Goal: Information Seeking & Learning: Check status

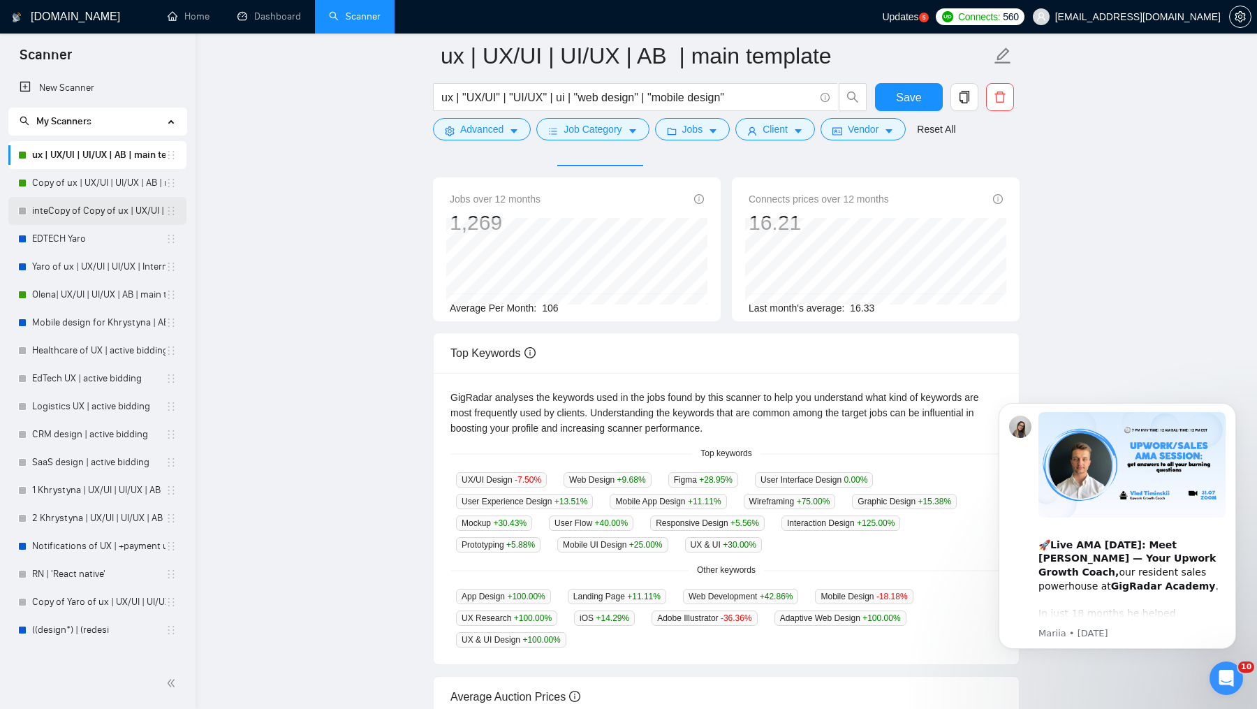
click at [94, 207] on link "inteCopy of Copy of ux | UX/UI | UI/UX | AB | main template" at bounding box center [98, 211] width 133 height 28
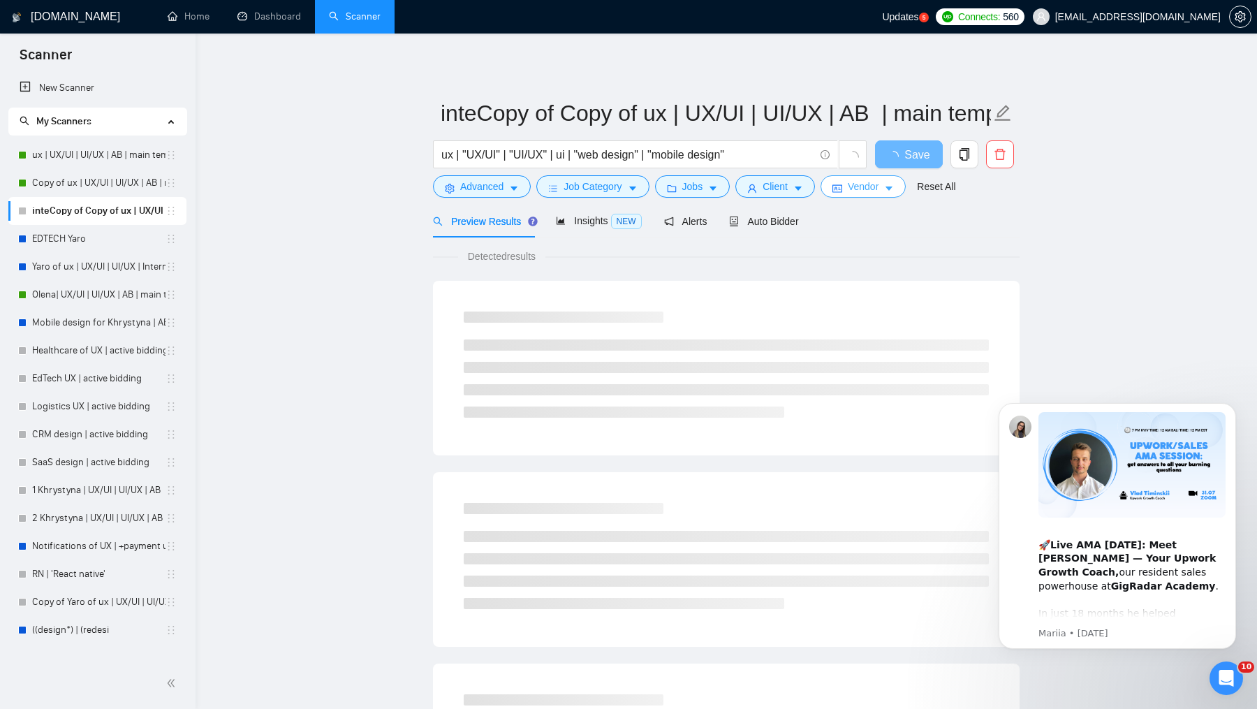
click at [864, 187] on span "Vendor" at bounding box center [863, 186] width 31 height 15
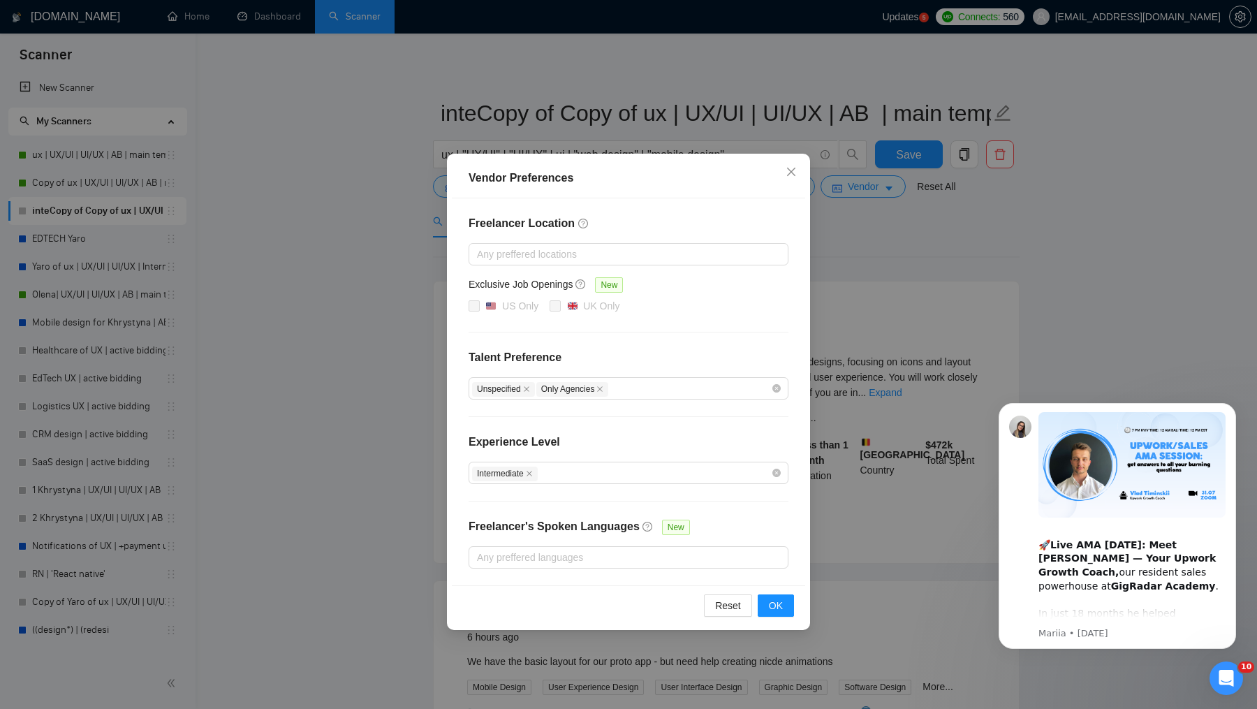
click at [846, 297] on div "Vendor Preferences Freelancer Location Any preffered locations Exclusive Job Op…" at bounding box center [628, 354] width 1257 height 709
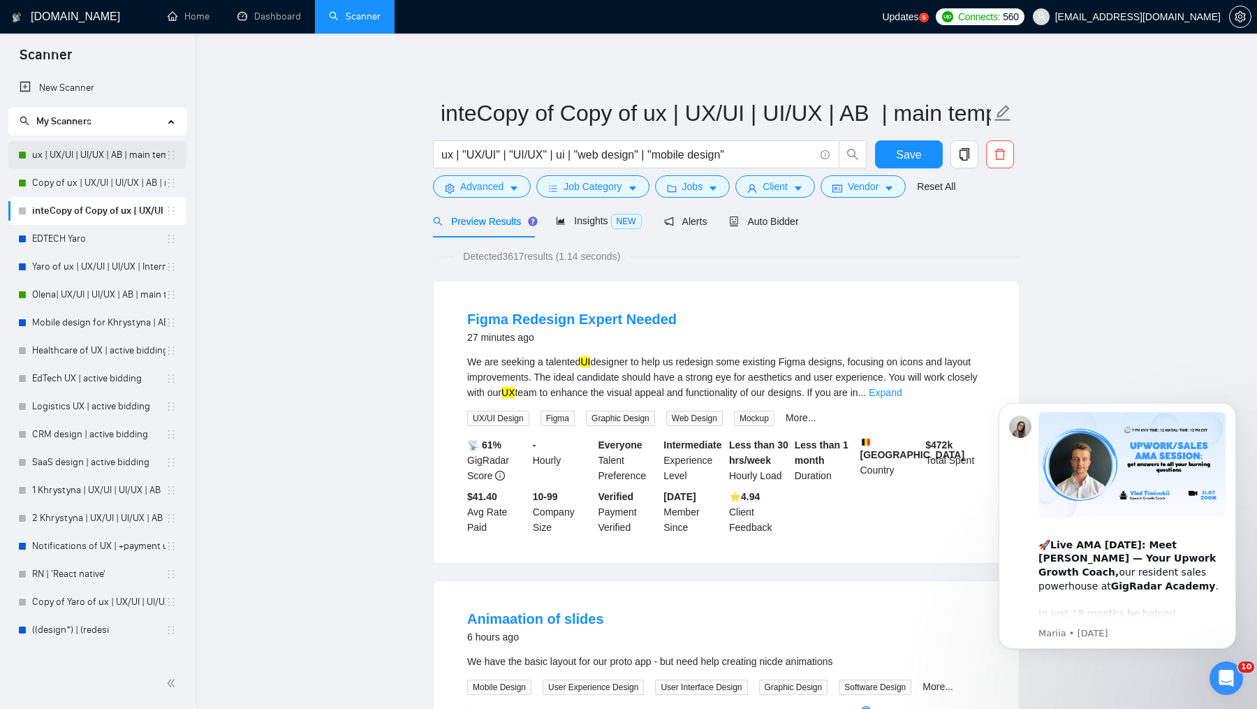
click at [80, 161] on link "ux | UX/UI | UI/UX | AB | main template" at bounding box center [98, 155] width 133 height 28
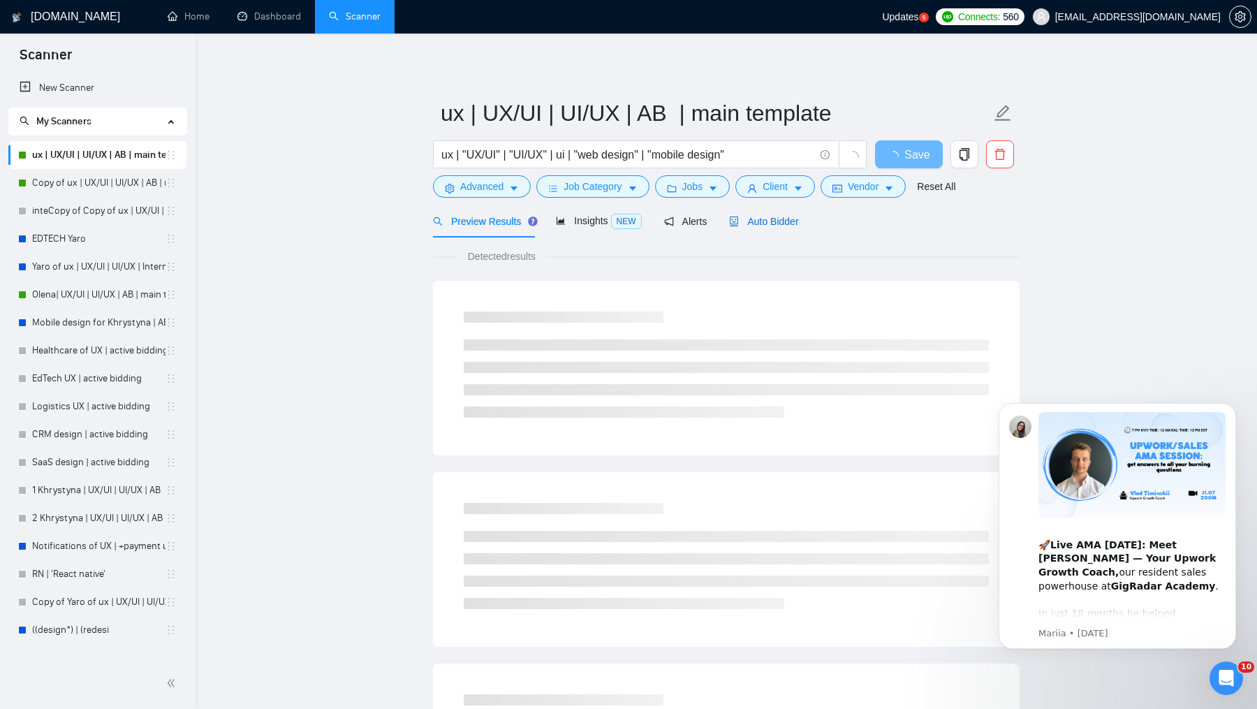
click at [789, 221] on span "Auto Bidder" at bounding box center [763, 221] width 69 height 11
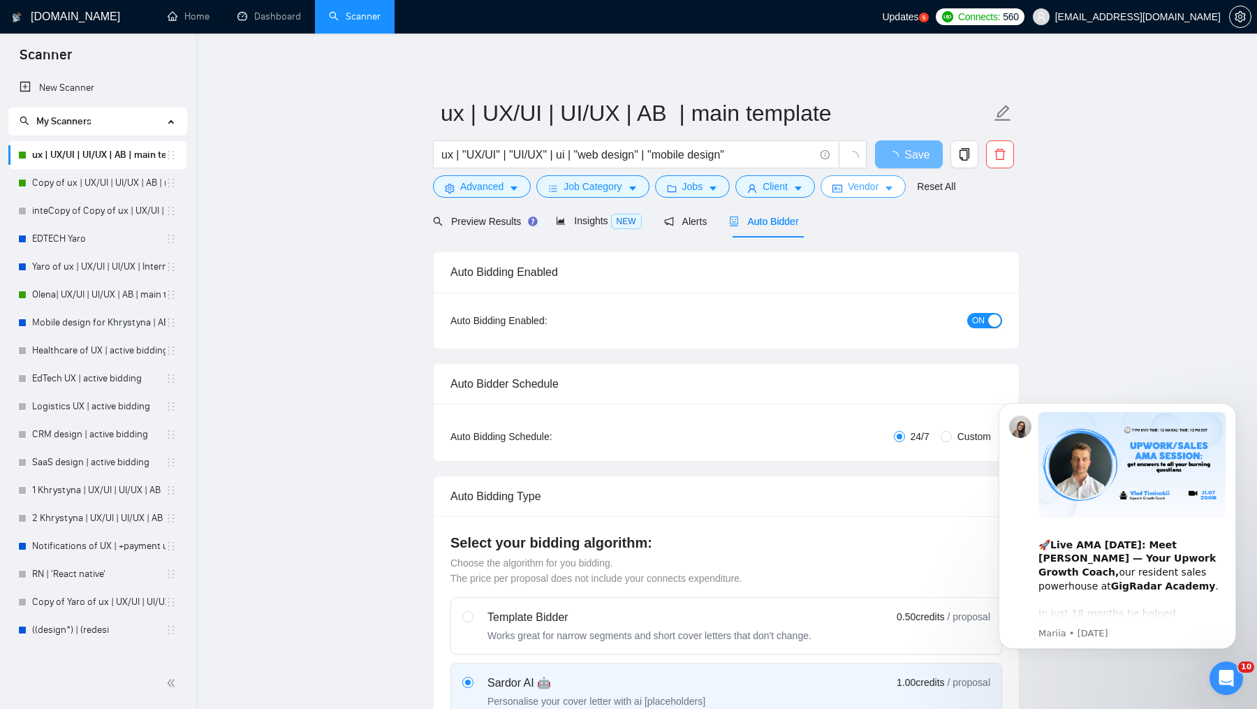
click at [866, 185] on span "Vendor" at bounding box center [863, 186] width 31 height 15
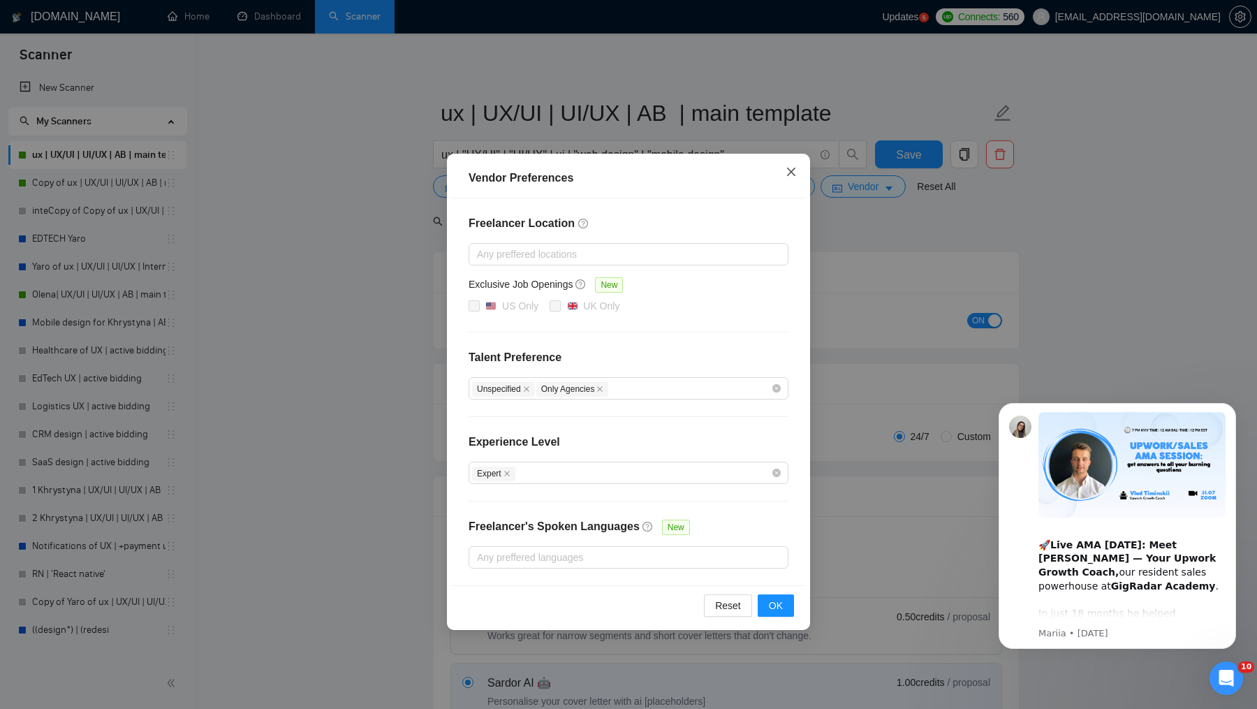
click at [788, 179] on span "Close" at bounding box center [791, 173] width 38 height 38
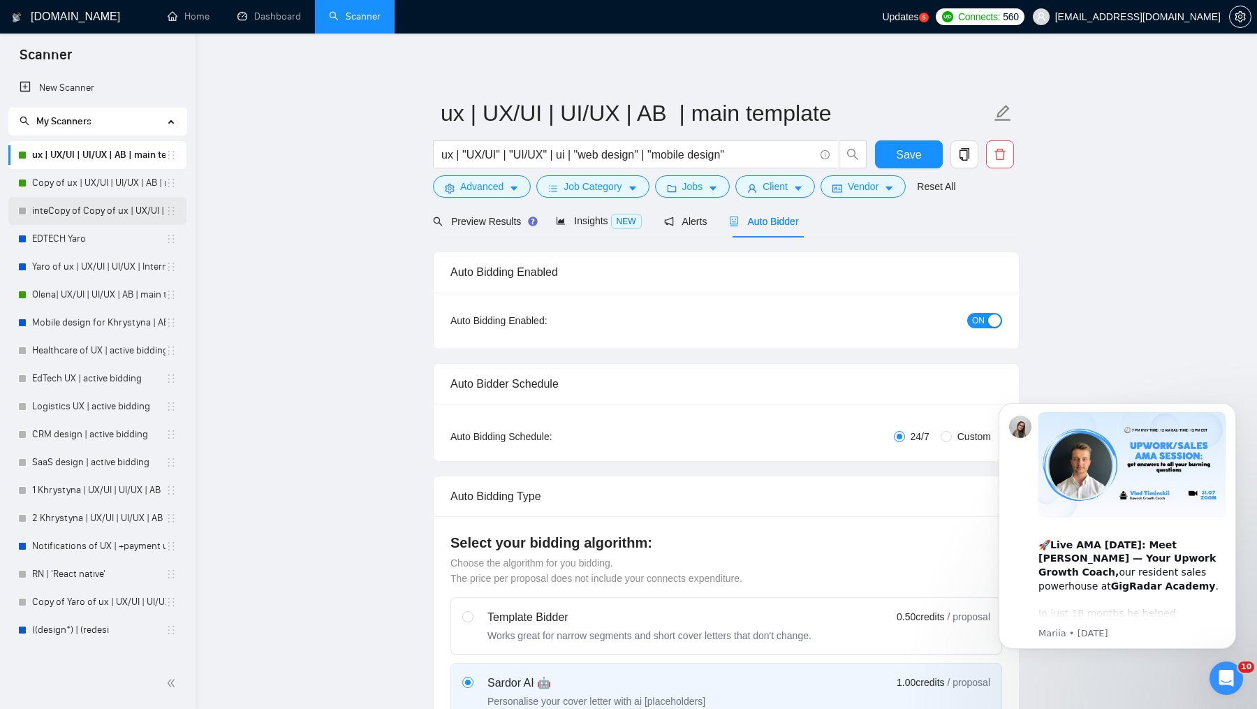
click at [53, 198] on link "inteCopy of Copy of ux | UX/UI | UI/UX | AB | main template" at bounding box center [98, 211] width 133 height 28
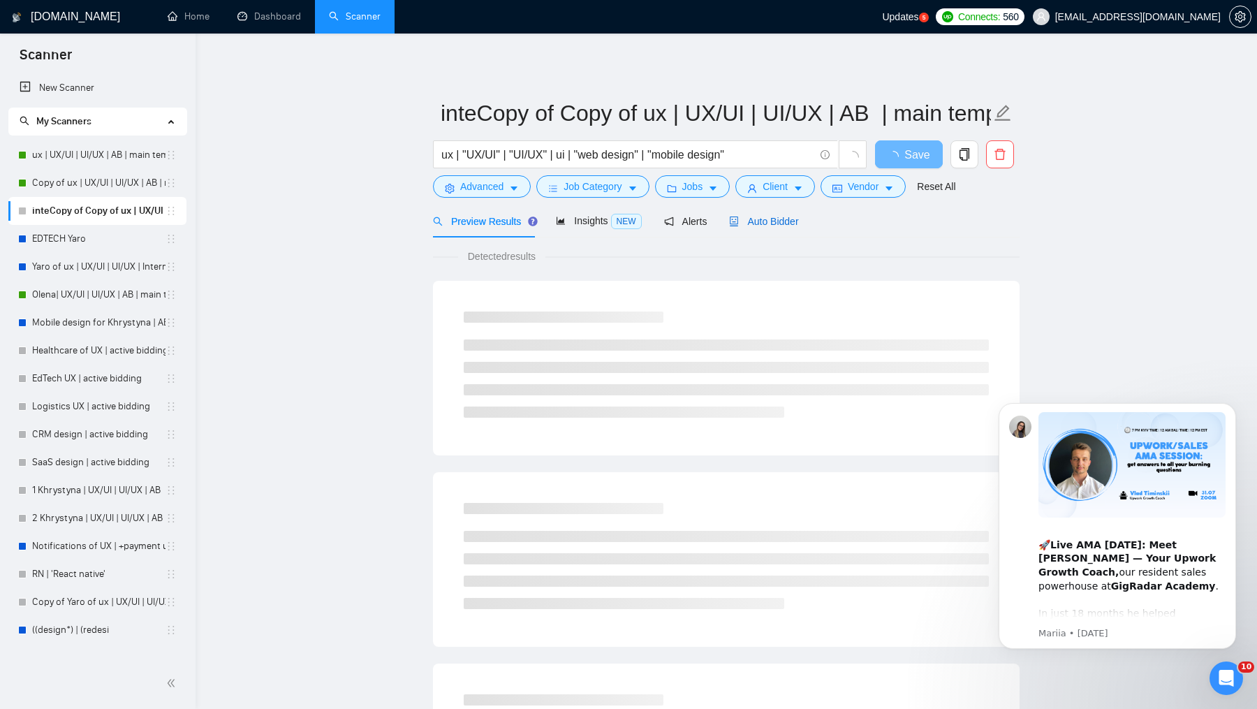
click at [795, 217] on span "Auto Bidder" at bounding box center [763, 221] width 69 height 11
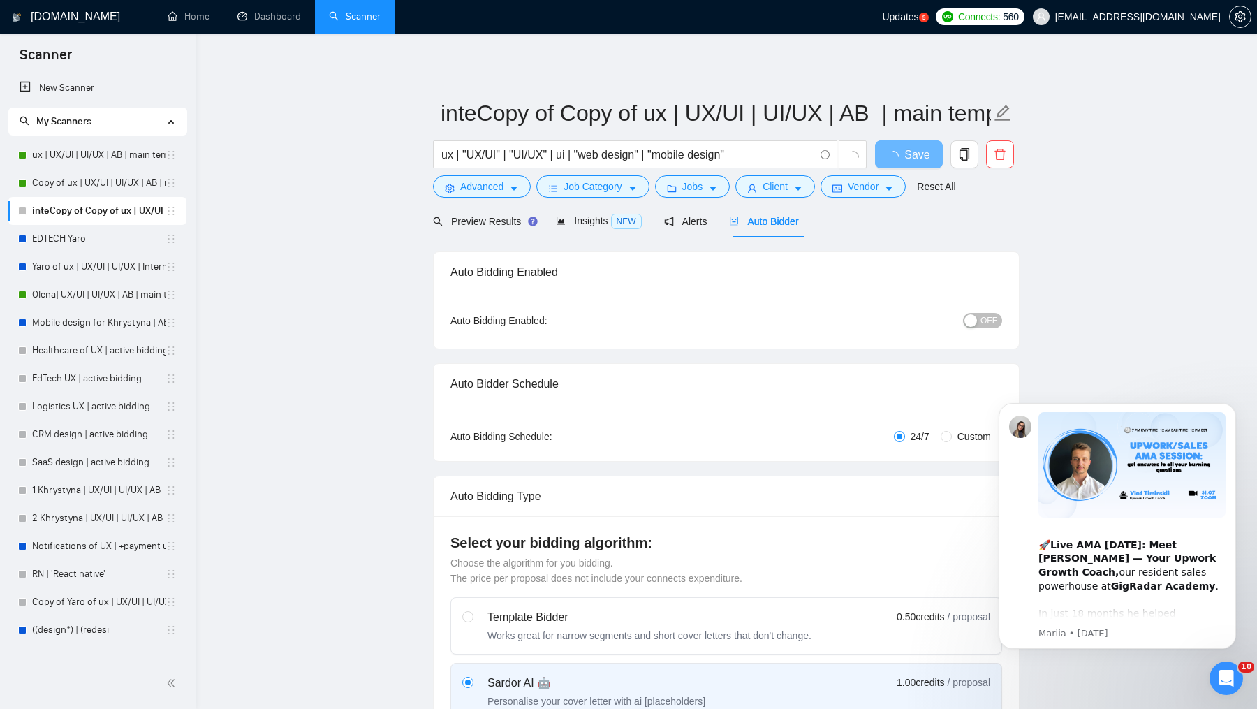
checkbox input "true"
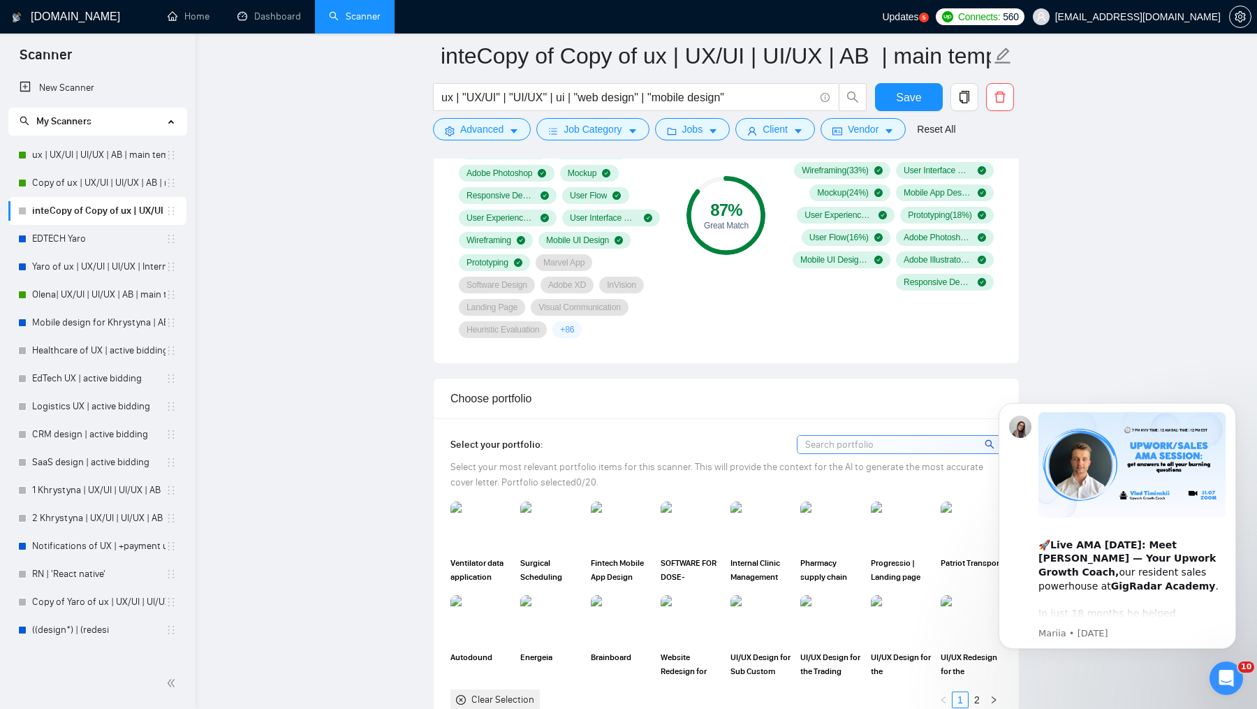
scroll to position [1023, 0]
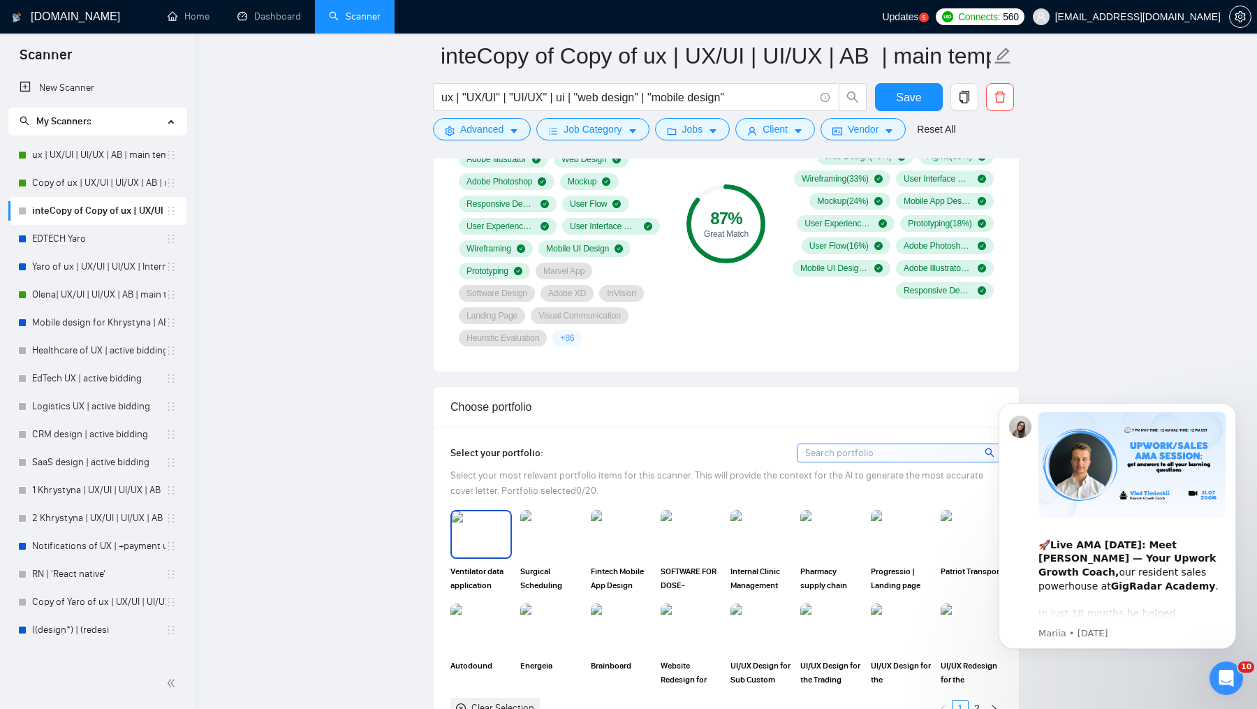
click at [480, 526] on img at bounding box center [481, 534] width 59 height 46
click at [543, 528] on img at bounding box center [550, 534] width 61 height 49
click at [657, 528] on div "SOFTWARE FOR DOSE-CONTROLLED MEDICATION DELIVERY" at bounding box center [691, 551] width 70 height 82
click at [688, 531] on img at bounding box center [691, 534] width 61 height 49
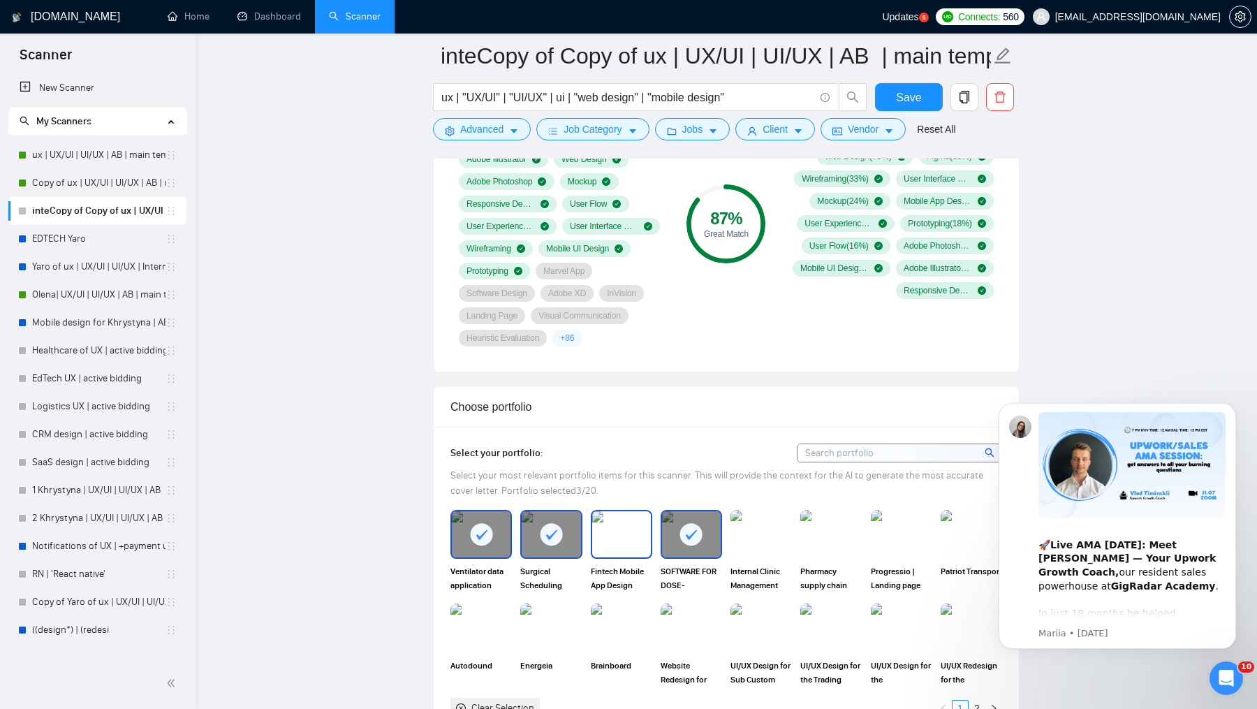
click at [630, 531] on img at bounding box center [621, 534] width 59 height 46
drag, startPoint x: 766, startPoint y: 529, endPoint x: 820, endPoint y: 529, distance: 53.8
click at [765, 529] on img at bounding box center [761, 534] width 59 height 46
click at [829, 529] on img at bounding box center [831, 534] width 59 height 46
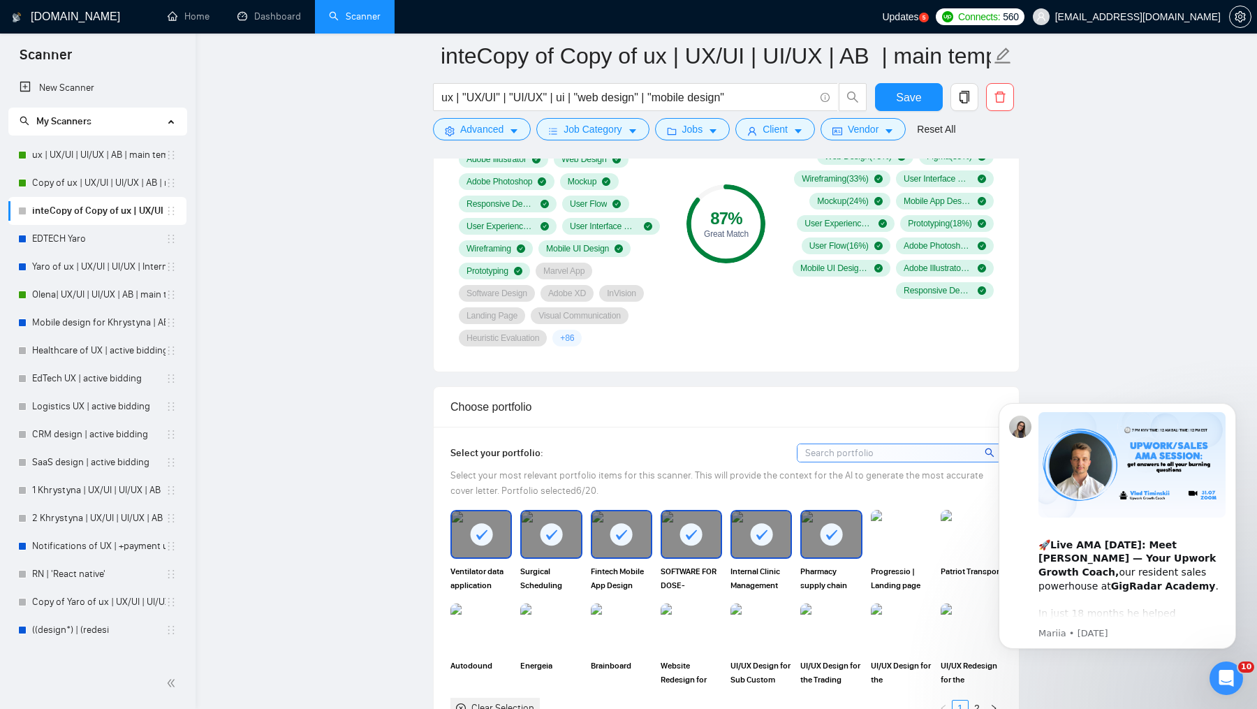
click at [901, 527] on img at bounding box center [901, 534] width 61 height 49
click at [961, 522] on img at bounding box center [971, 534] width 59 height 46
click at [491, 622] on img at bounding box center [480, 627] width 61 height 49
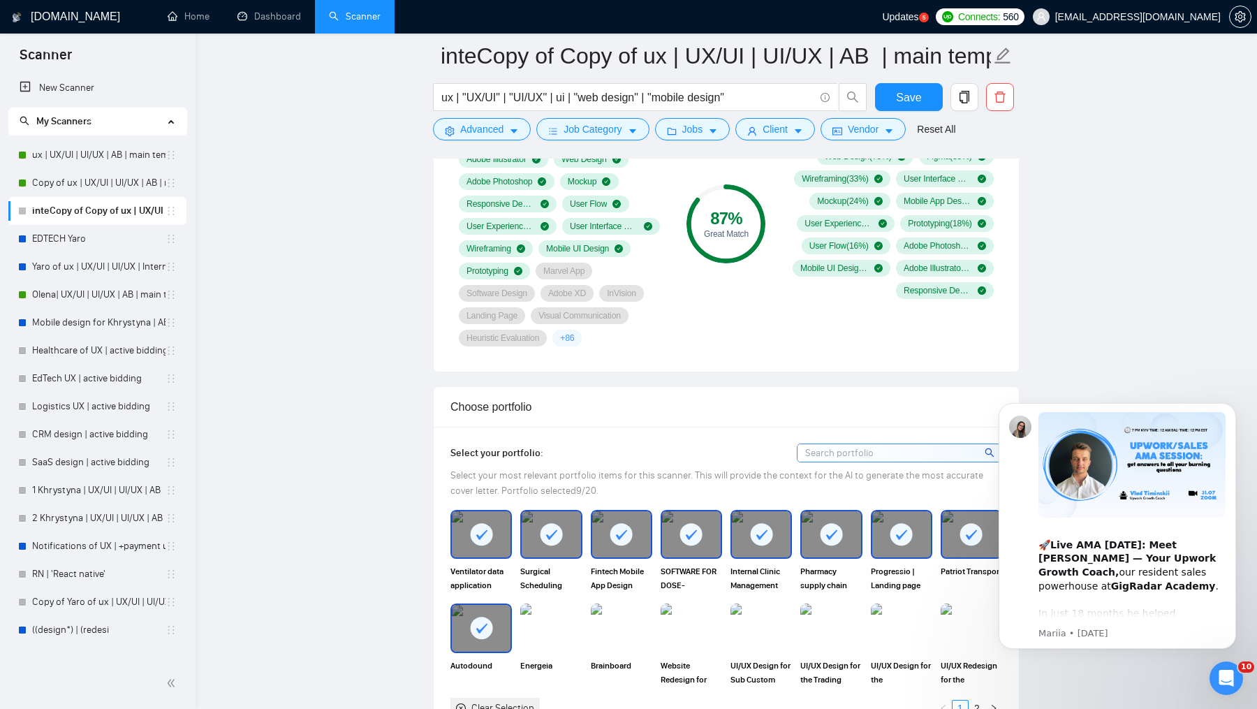
click at [549, 622] on img at bounding box center [550, 627] width 61 height 49
click at [624, 620] on img at bounding box center [621, 628] width 59 height 46
click at [769, 612] on img at bounding box center [761, 628] width 59 height 46
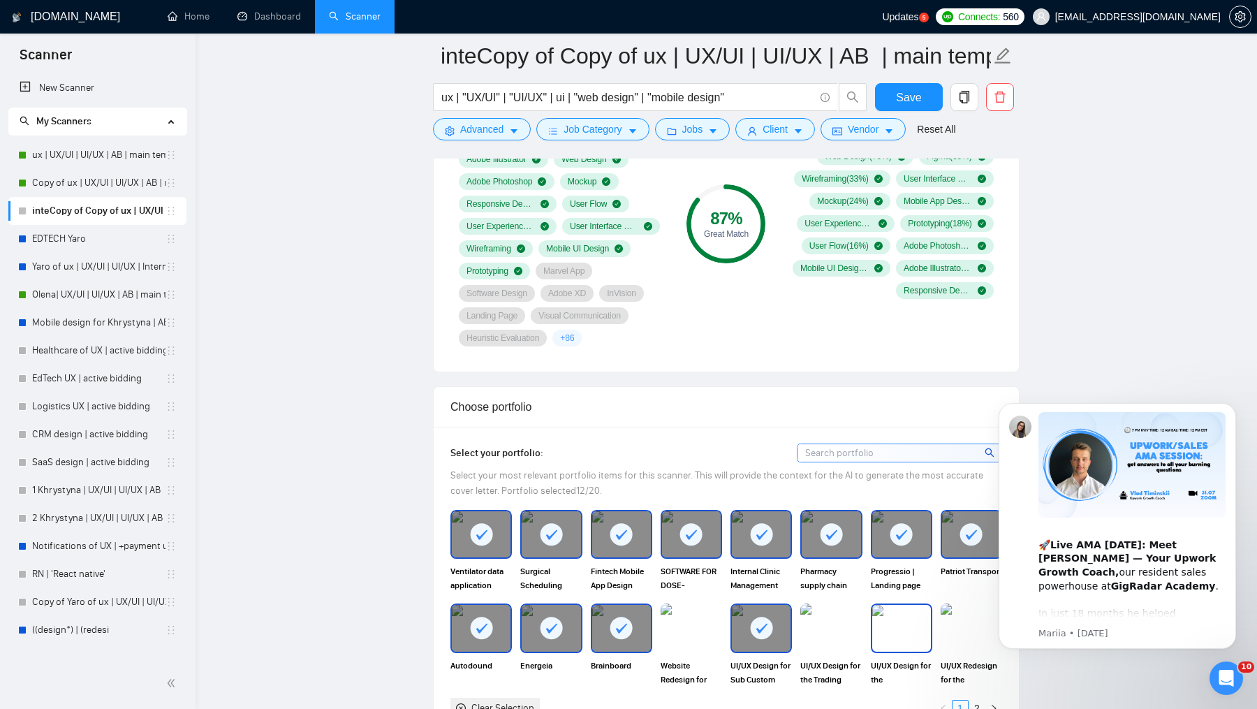
click at [901, 612] on img at bounding box center [901, 628] width 59 height 46
click at [954, 617] on img at bounding box center [971, 628] width 59 height 46
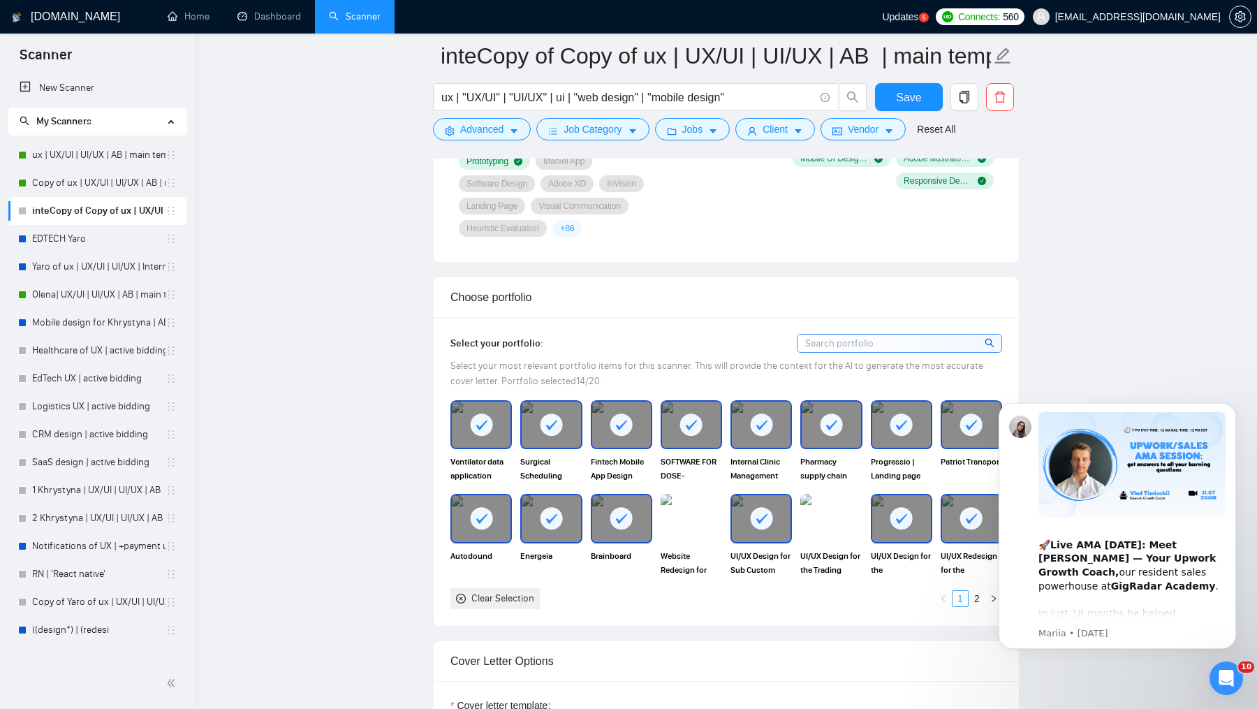
scroll to position [1139, 0]
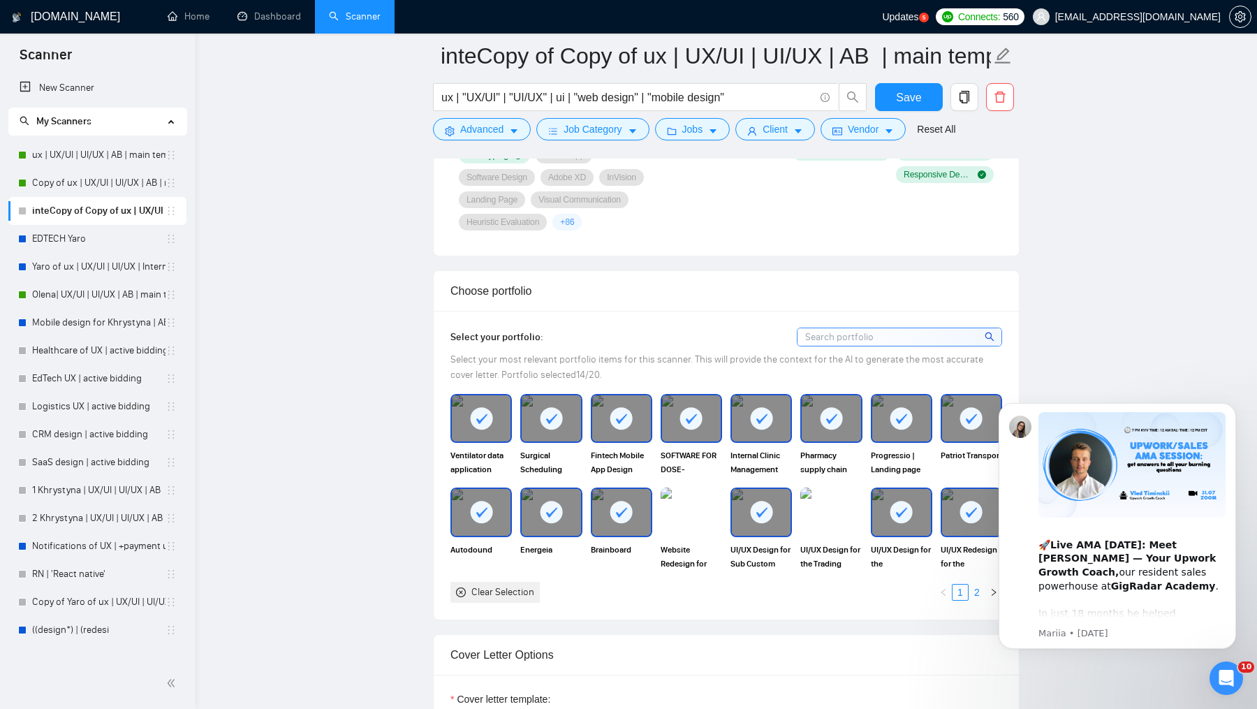
click at [973, 584] on link "2" at bounding box center [976, 591] width 15 height 15
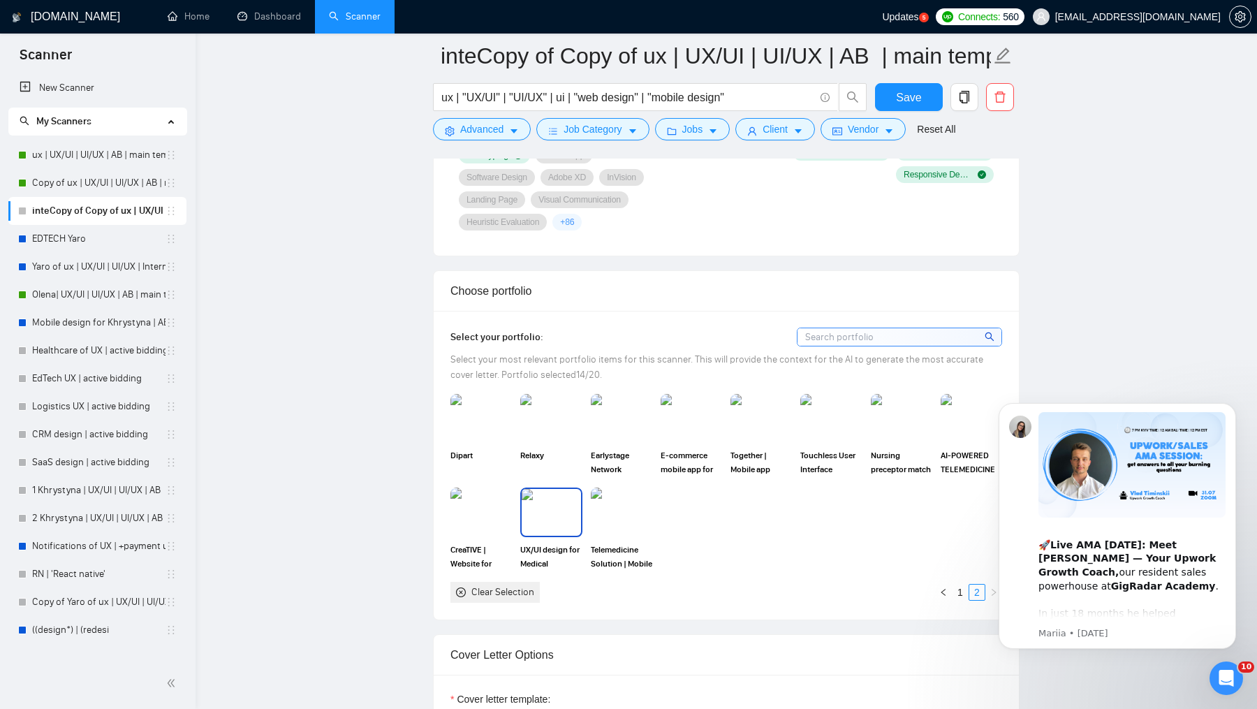
click at [538, 531] on div "UX/UI design for Medical Appointment Software | Dashboard design" at bounding box center [550, 528] width 61 height 82
click at [605, 531] on div "Telemedicine Solution | Mobile App Design" at bounding box center [621, 528] width 61 height 82
click at [485, 533] on div "CreaTIVE | Website for Design Agency | Web design | Responsive design" at bounding box center [480, 528] width 61 height 82
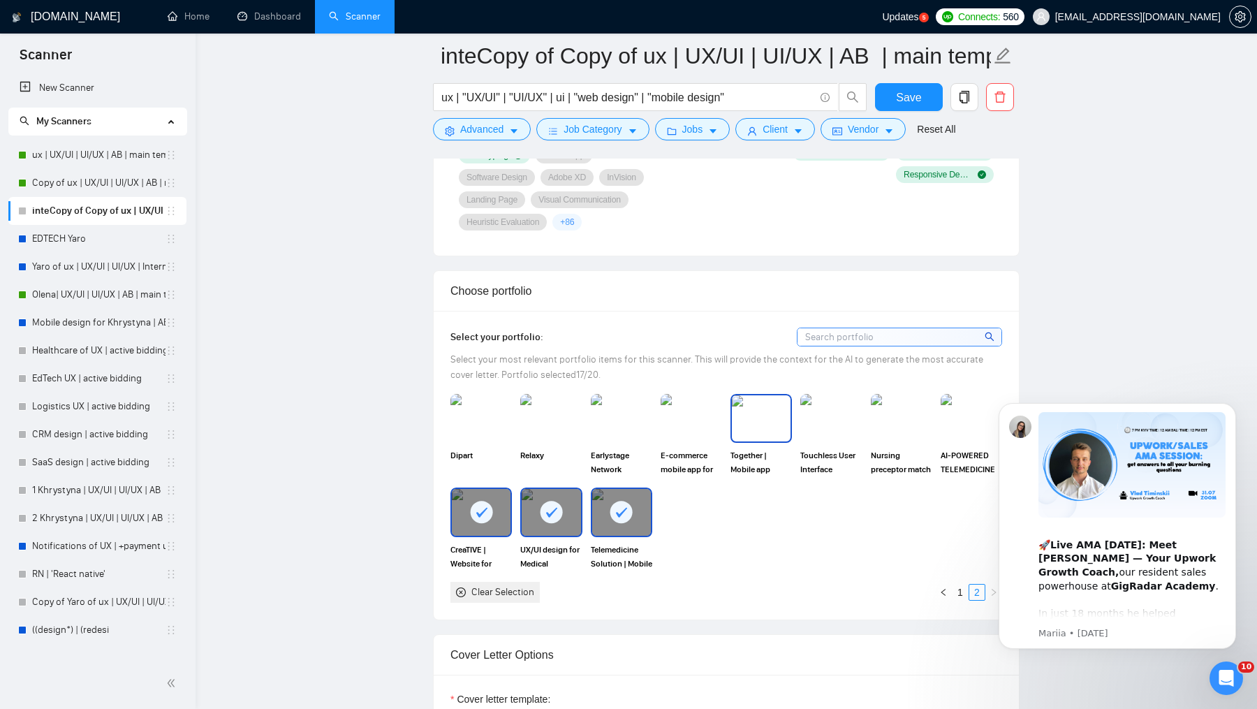
click at [766, 441] on div "Together | Mobile app design" at bounding box center [760, 435] width 61 height 82
click at [967, 453] on span "AI-POWERED TELEMEDICINE APPLICATION" at bounding box center [971, 462] width 61 height 28
click at [884, 455] on span "Nursing preceptor match platform | SaaS | Medical Software" at bounding box center [901, 462] width 61 height 28
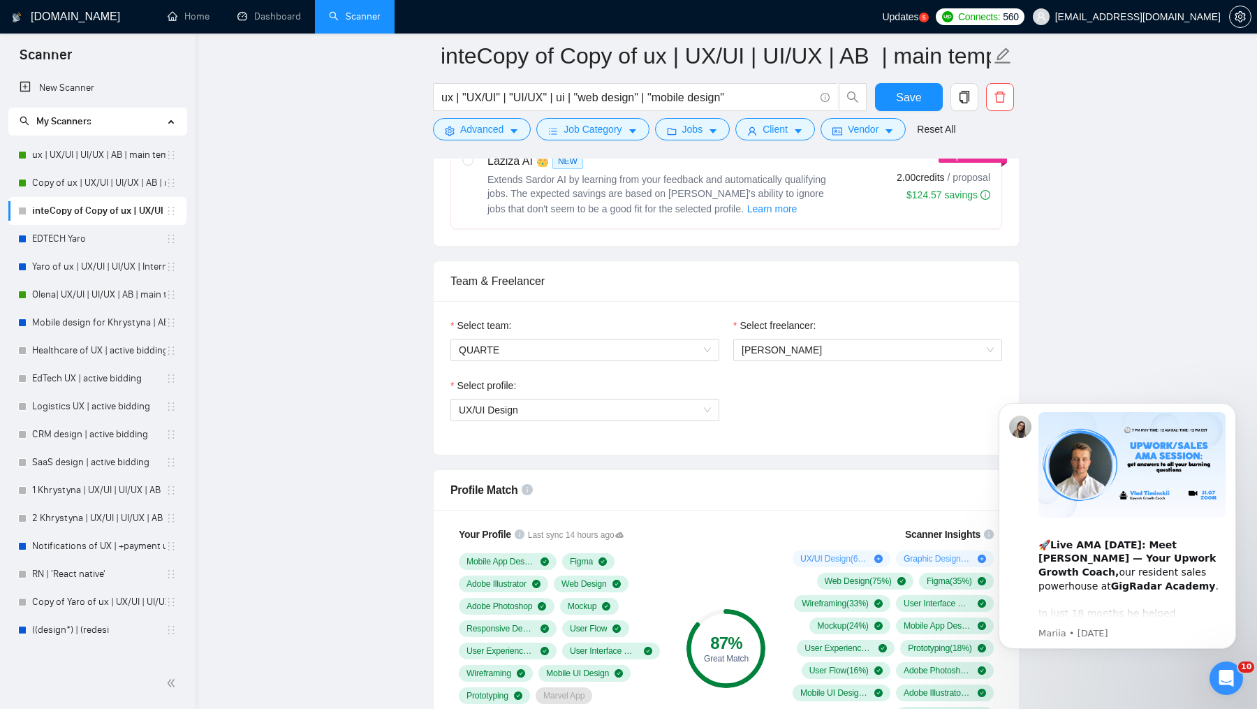
scroll to position [0, 0]
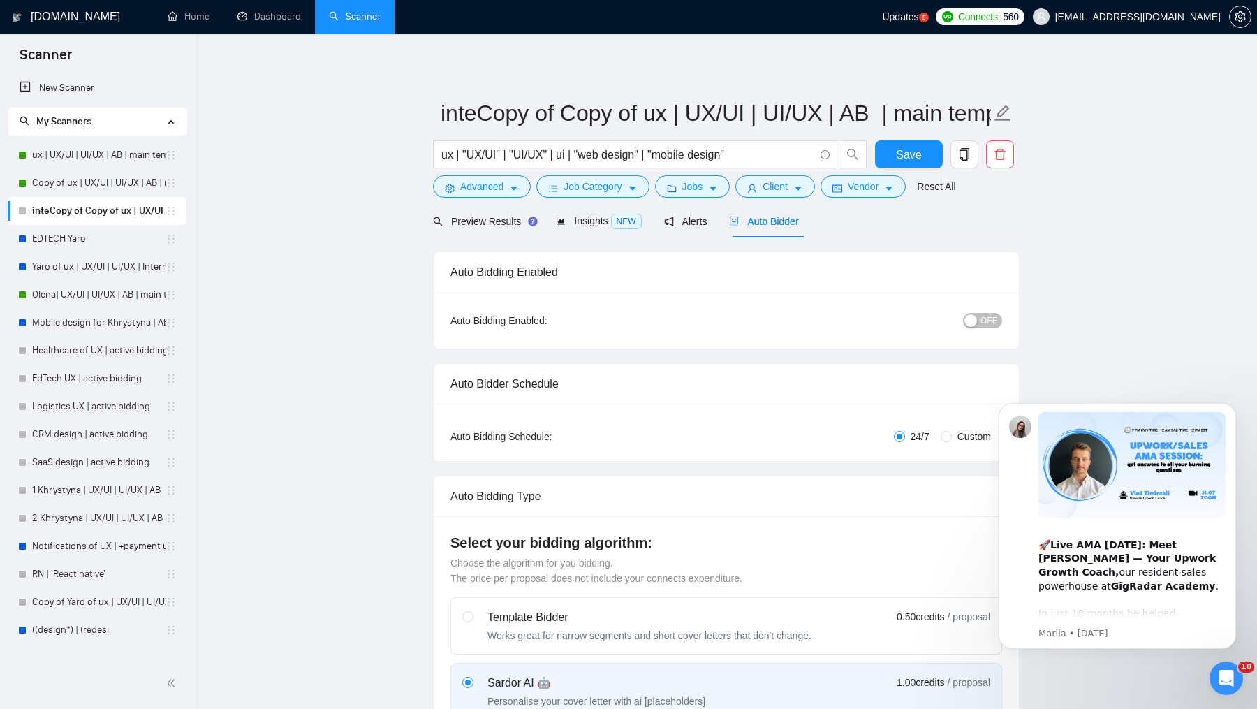
click at [994, 310] on div "OFF" at bounding box center [910, 320] width 184 height 22
click at [994, 315] on span "OFF" at bounding box center [988, 320] width 17 height 15
click at [906, 147] on span "Save" at bounding box center [908, 154] width 25 height 17
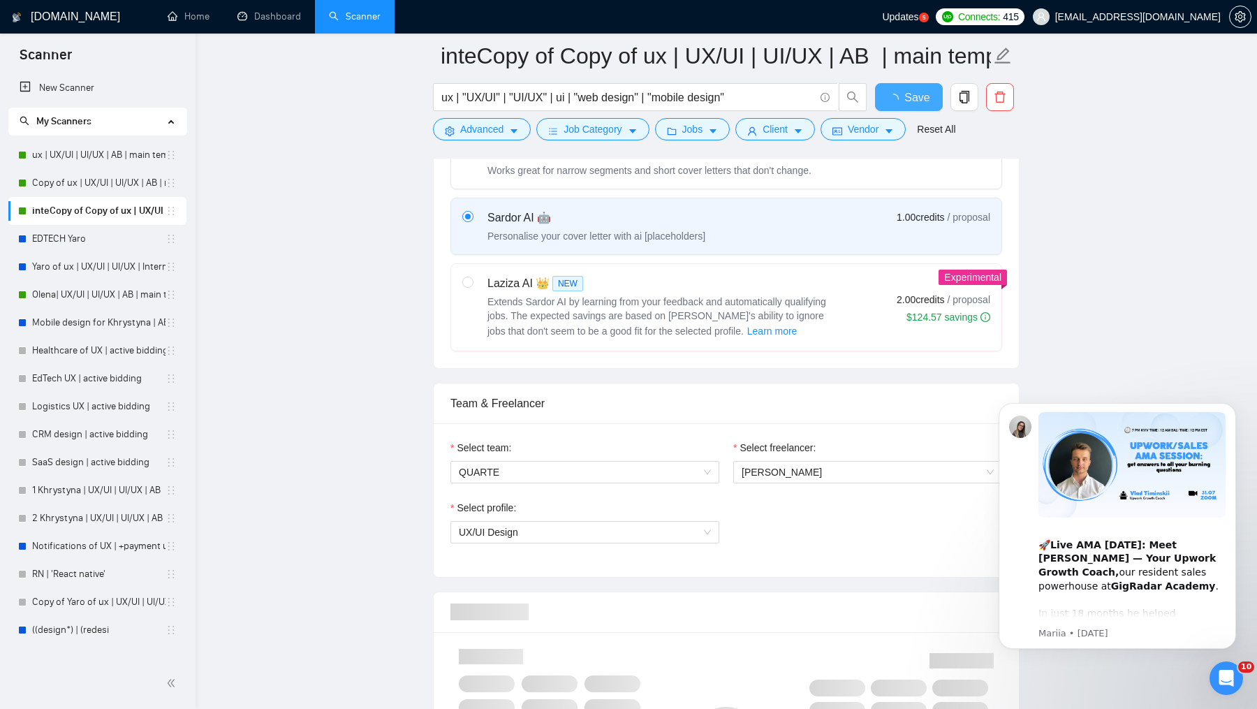
checkbox input "true"
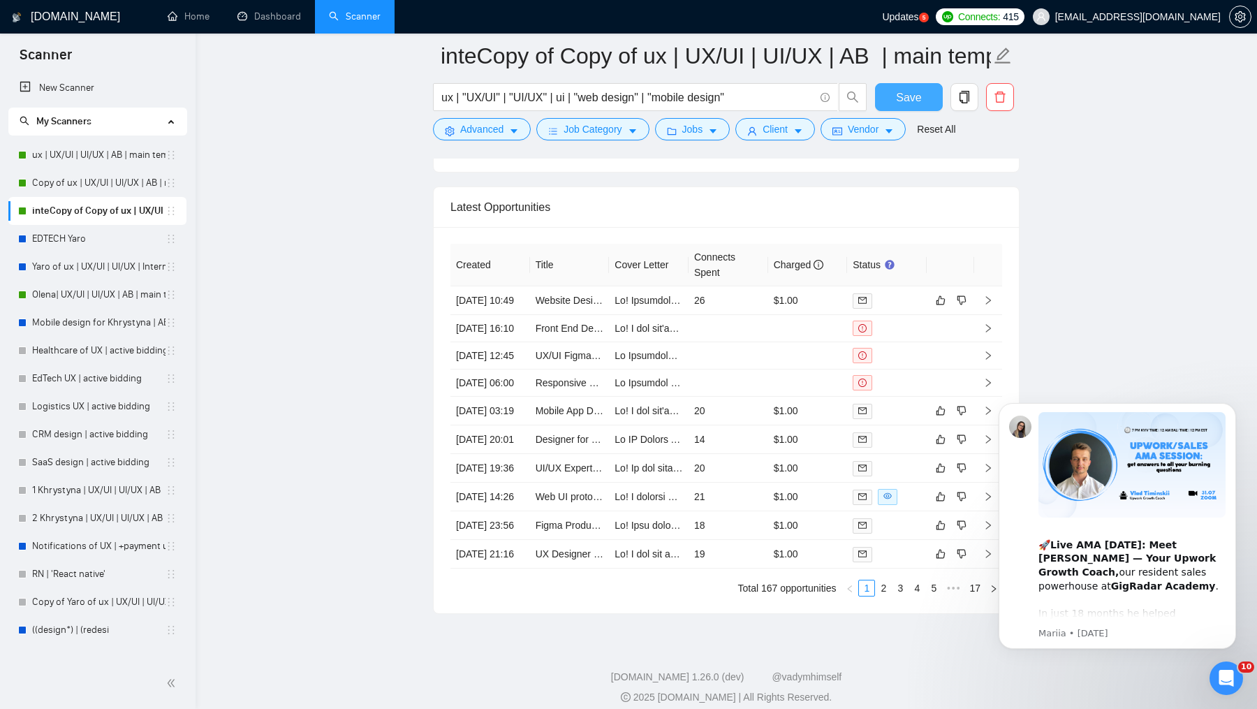
scroll to position [3696, 0]
click at [87, 179] on link "Copy of ux | UX/UI | UI/UX | AB | main template" at bounding box center [98, 183] width 133 height 28
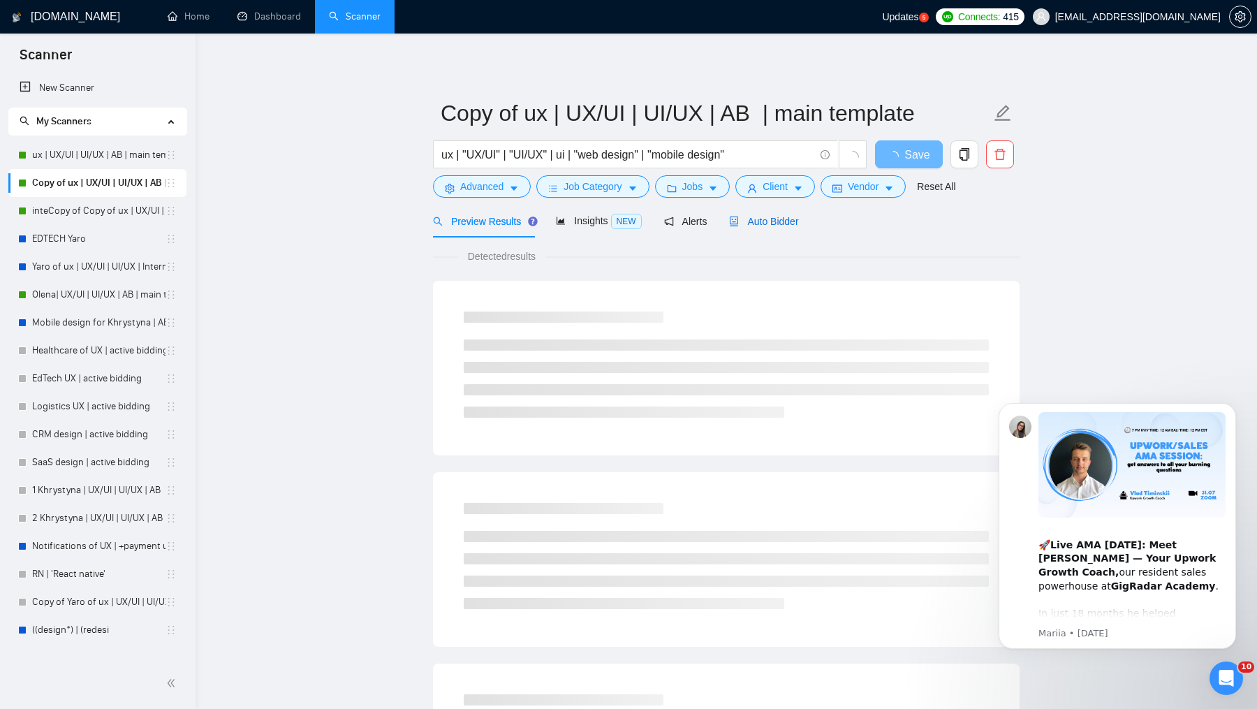
click at [783, 222] on span "Auto Bidder" at bounding box center [763, 221] width 69 height 11
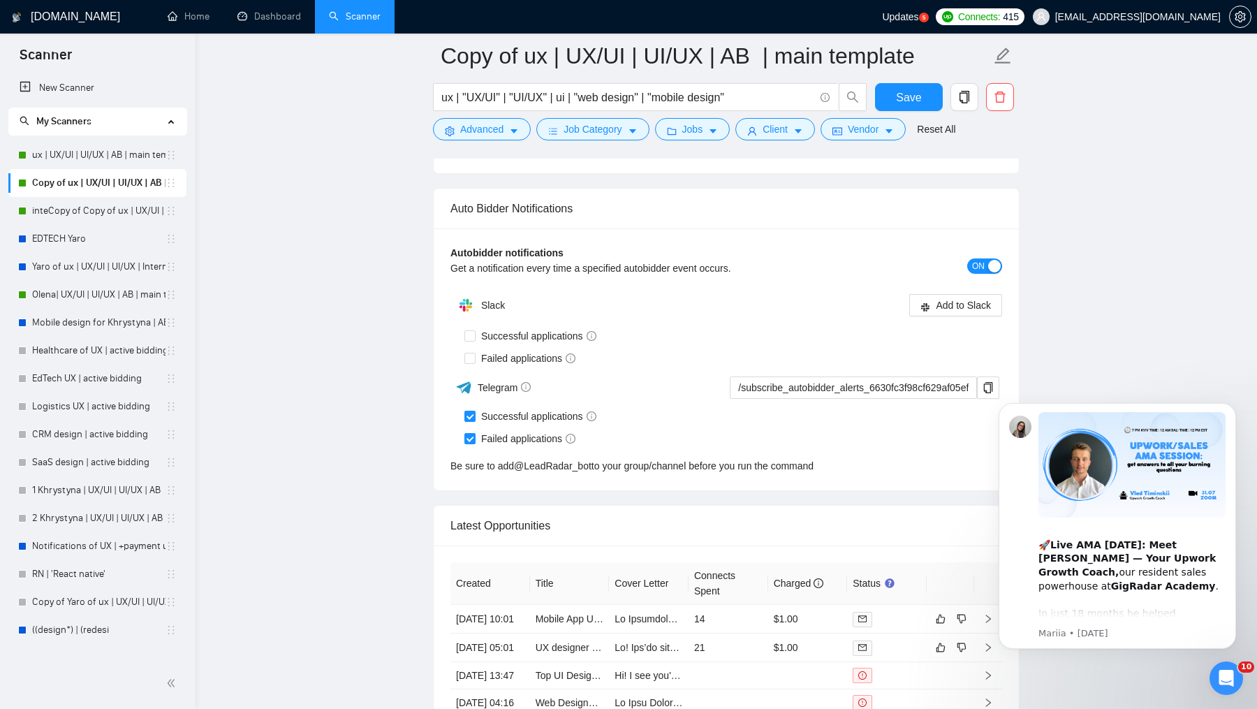
scroll to position [3516, 0]
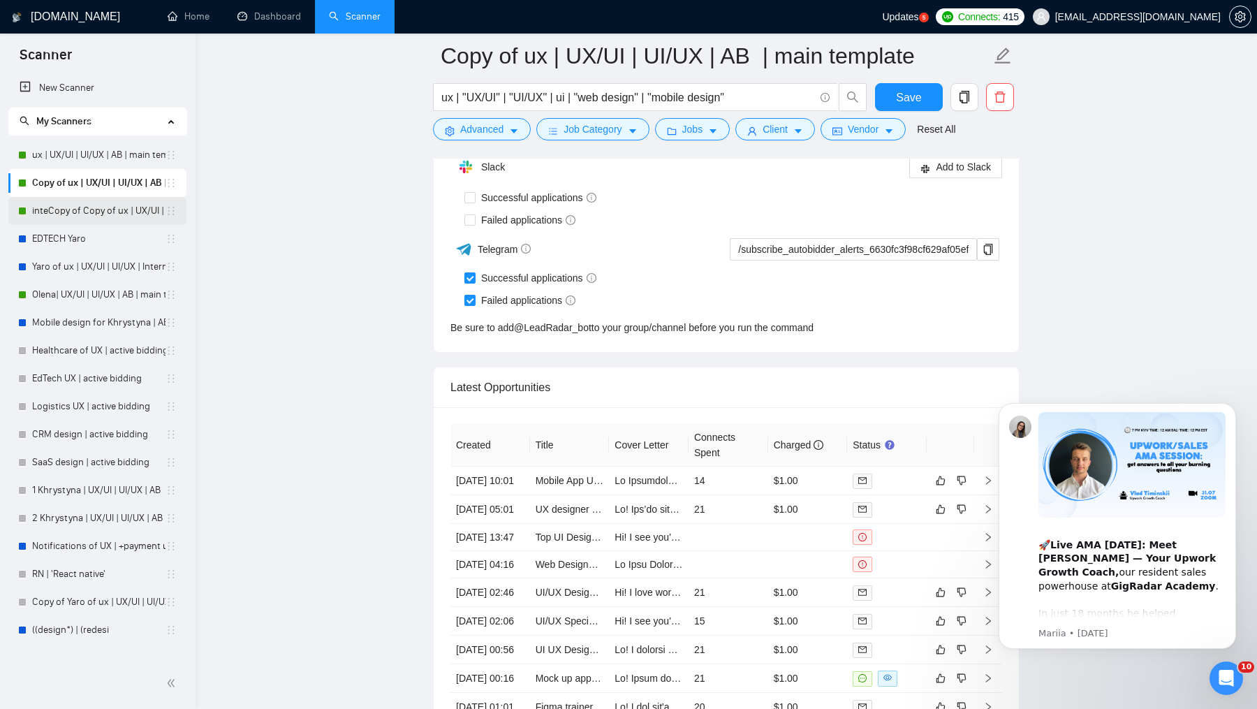
click at [87, 213] on link "inteCopy of Copy of ux | UX/UI | UI/UX | AB | main template" at bounding box center [98, 211] width 133 height 28
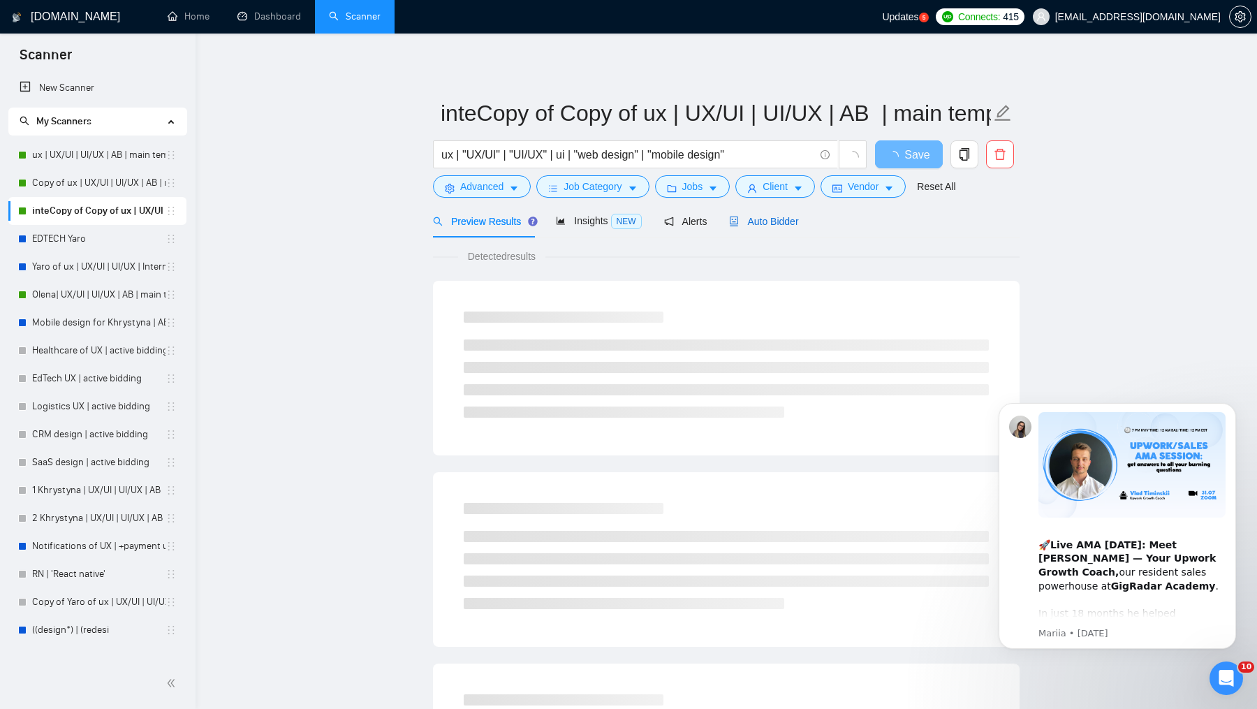
click at [771, 227] on div "Auto Bidder" at bounding box center [763, 221] width 69 height 15
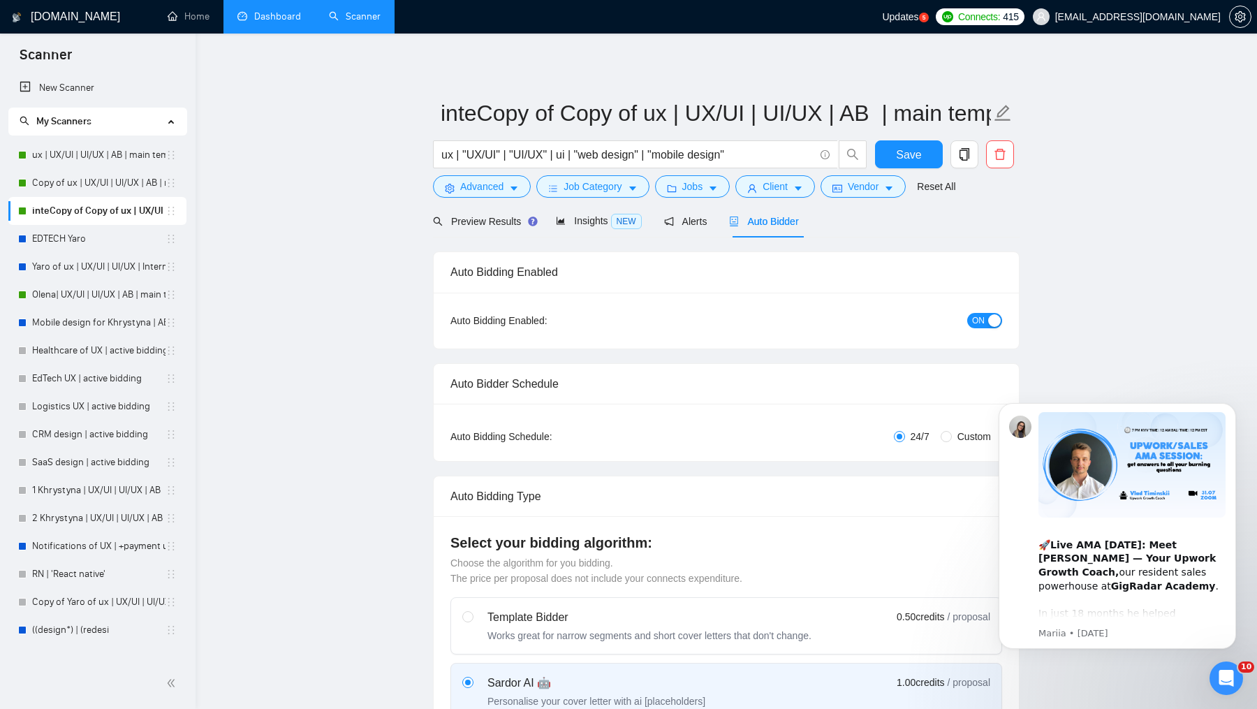
click at [257, 13] on link "Dashboard" at bounding box center [269, 16] width 64 height 12
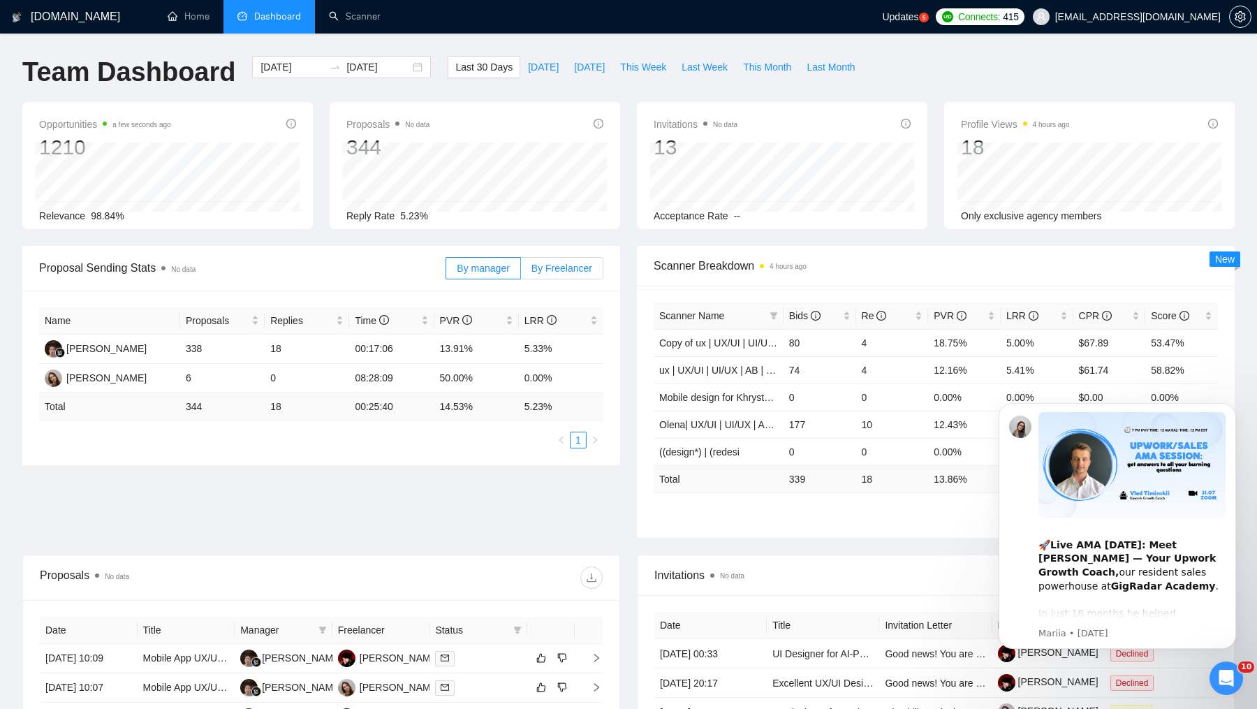
click at [565, 272] on span "By Freelancer" at bounding box center [561, 268] width 61 height 11
click at [521, 272] on input "By Freelancer" at bounding box center [521, 272] width 0 height 0
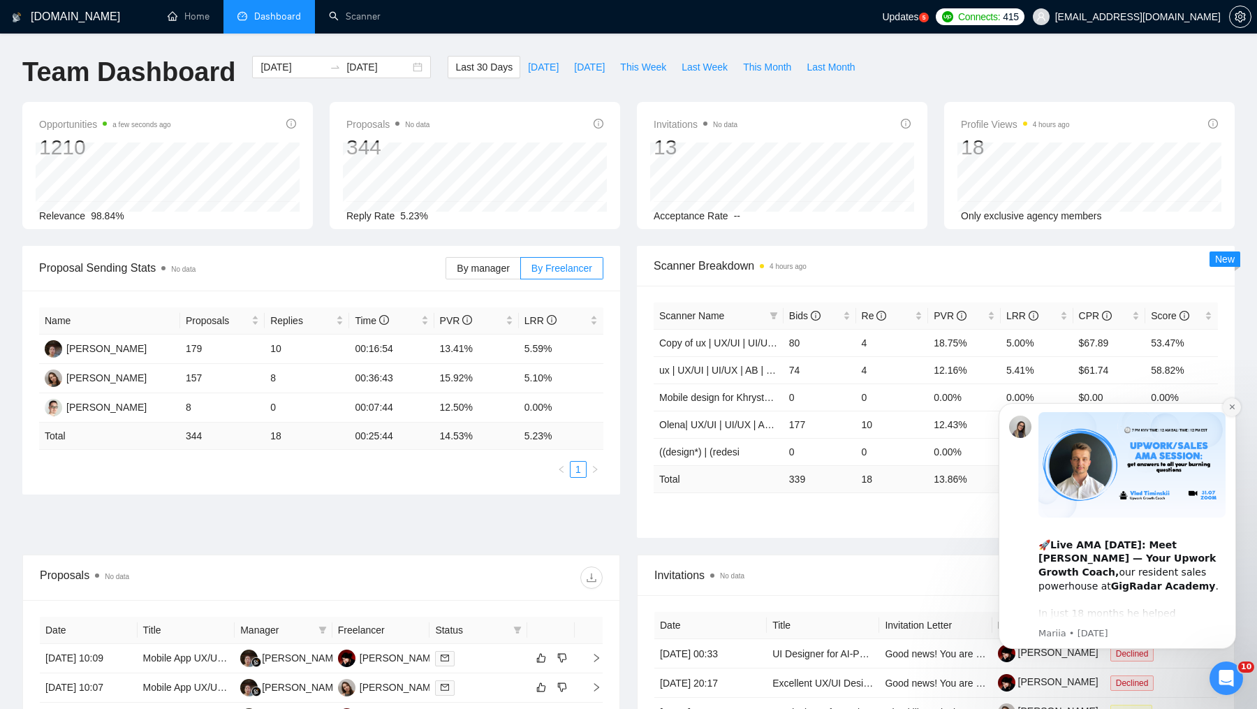
click at [1232, 404] on icon "Dismiss notification" at bounding box center [1232, 407] width 8 height 8
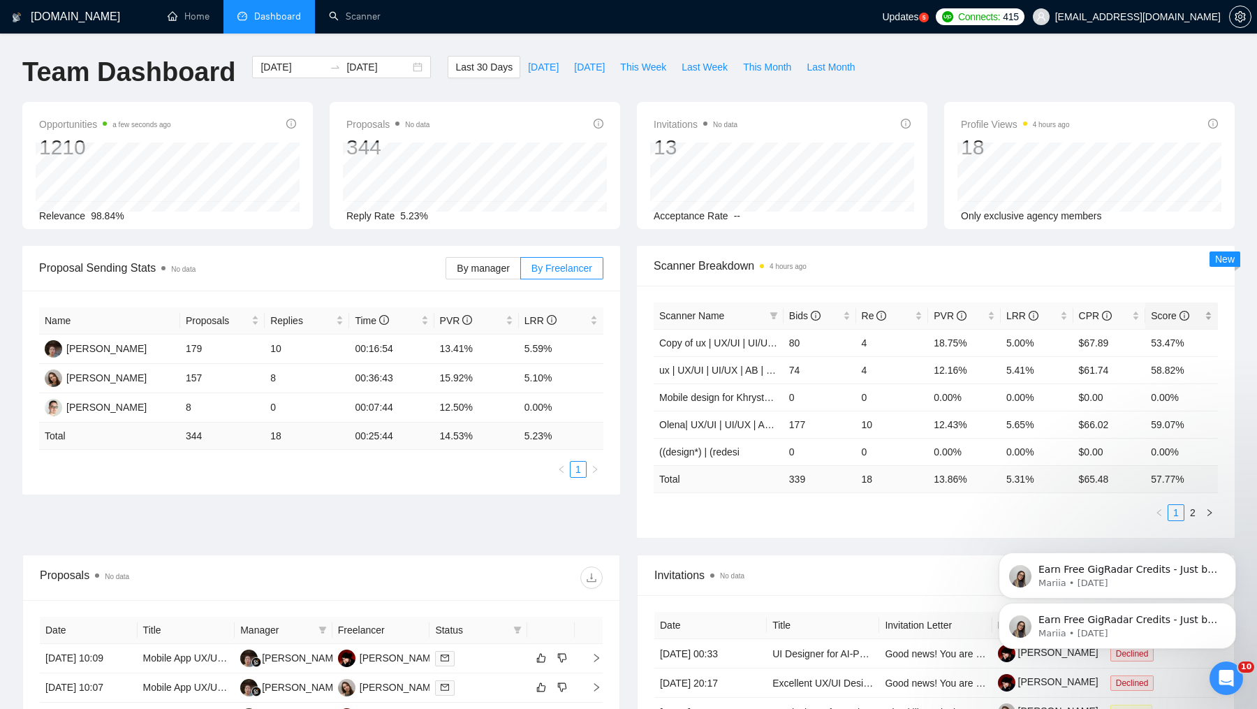
click at [1170, 318] on span "Score" at bounding box center [1170, 315] width 38 height 11
click at [496, 260] on label "By manager" at bounding box center [482, 268] width 75 height 22
click at [446, 272] on input "By manager" at bounding box center [446, 272] width 0 height 0
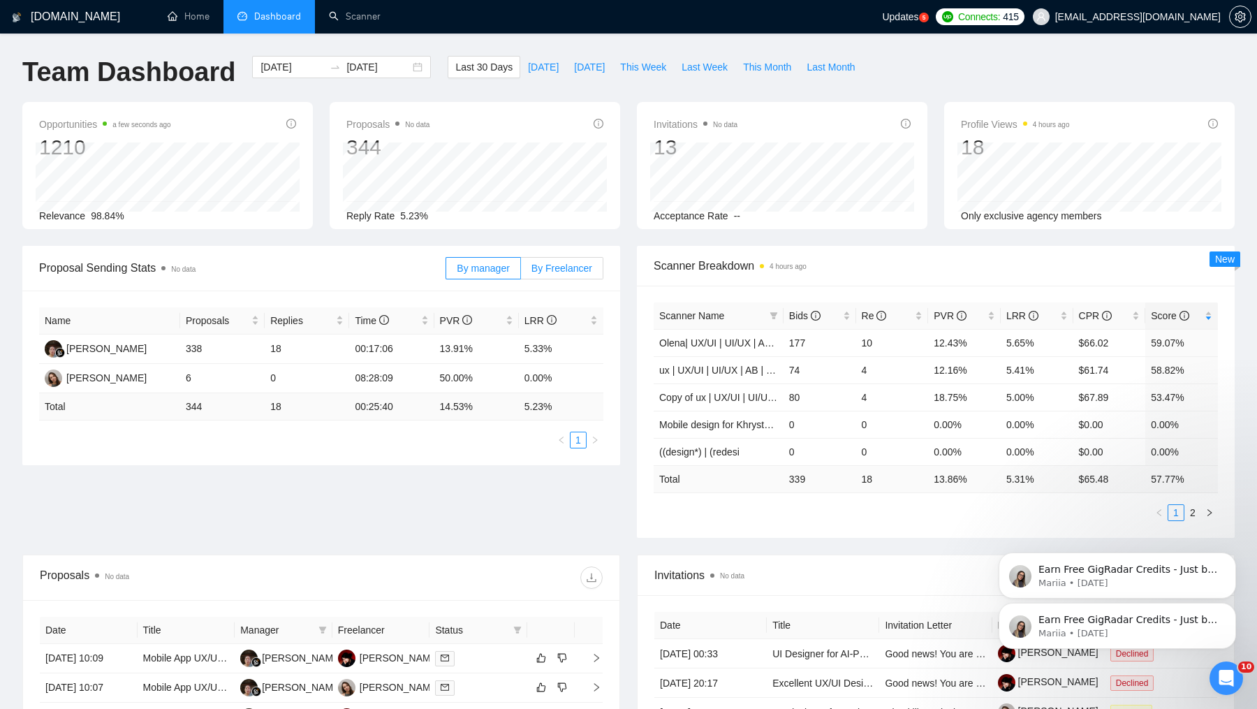
click at [560, 275] on label "By Freelancer" at bounding box center [562, 268] width 82 height 22
click at [521, 272] on input "By Freelancer" at bounding box center [521, 272] width 0 height 0
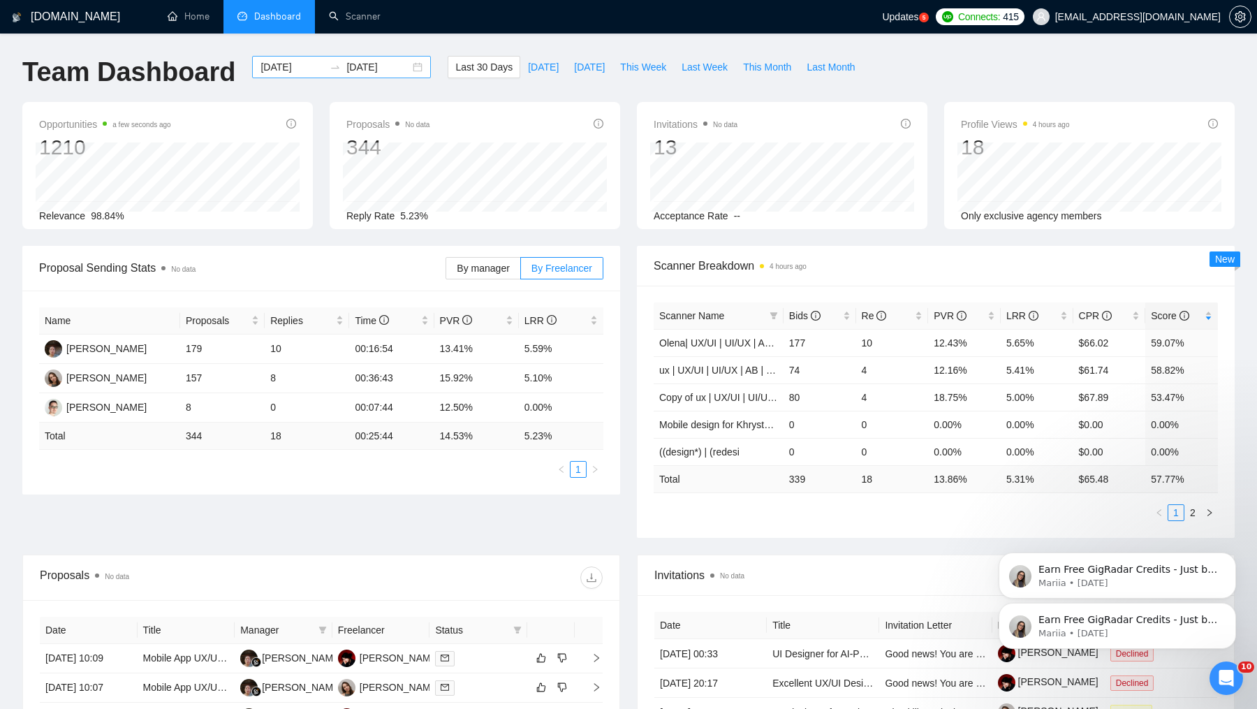
click at [307, 71] on input "[DATE]" at bounding box center [292, 66] width 64 height 15
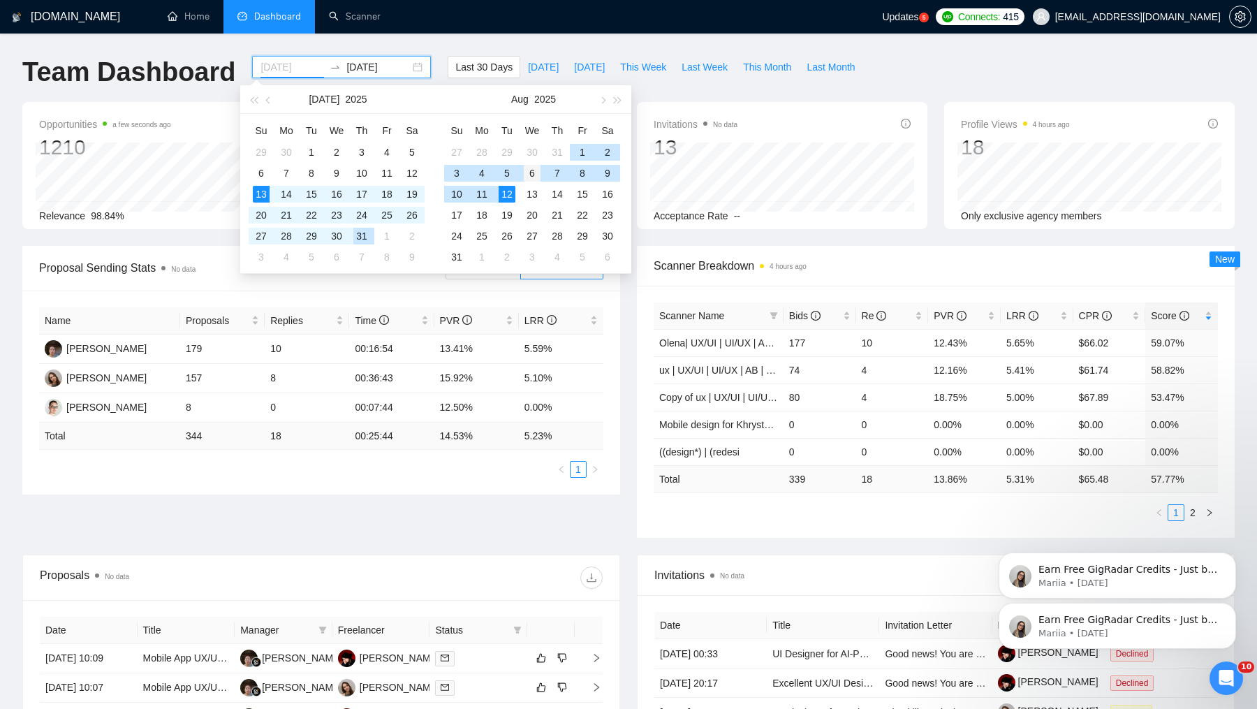
type input "[DATE]"
click at [531, 172] on div "6" at bounding box center [532, 173] width 17 height 17
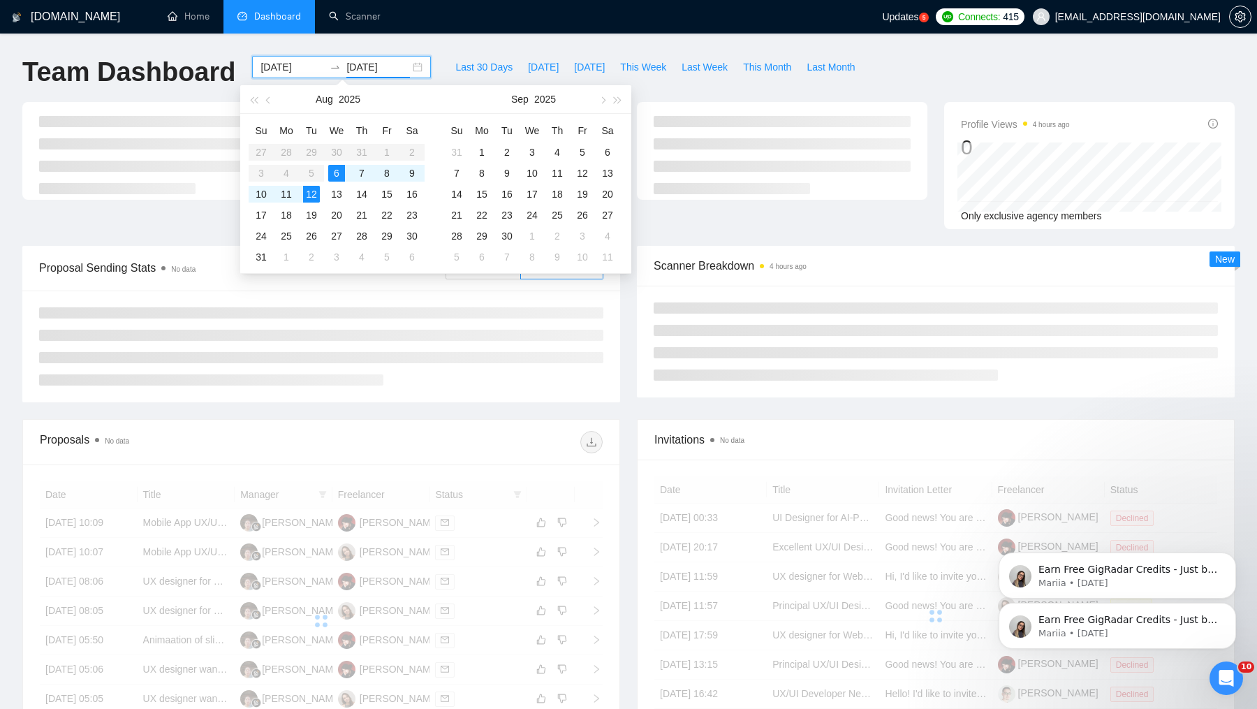
click at [485, 380] on ul at bounding box center [321, 346] width 564 height 78
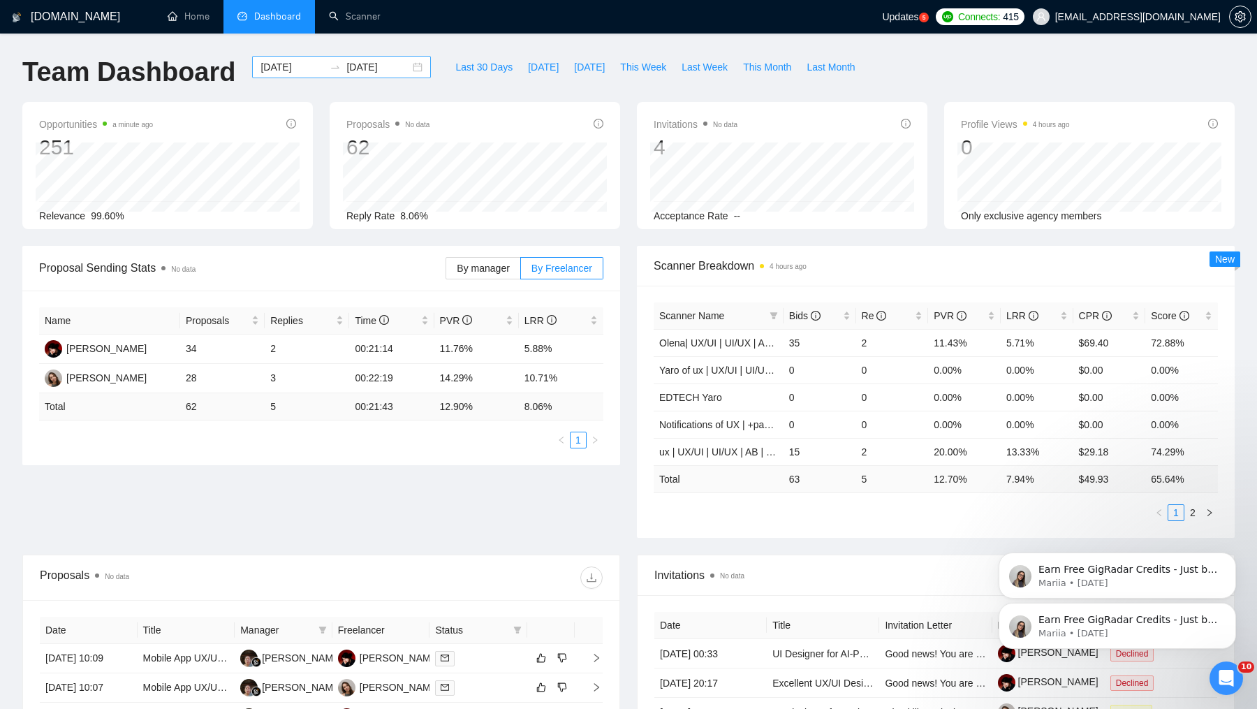
click at [368, 65] on input "[DATE]" at bounding box center [378, 66] width 64 height 15
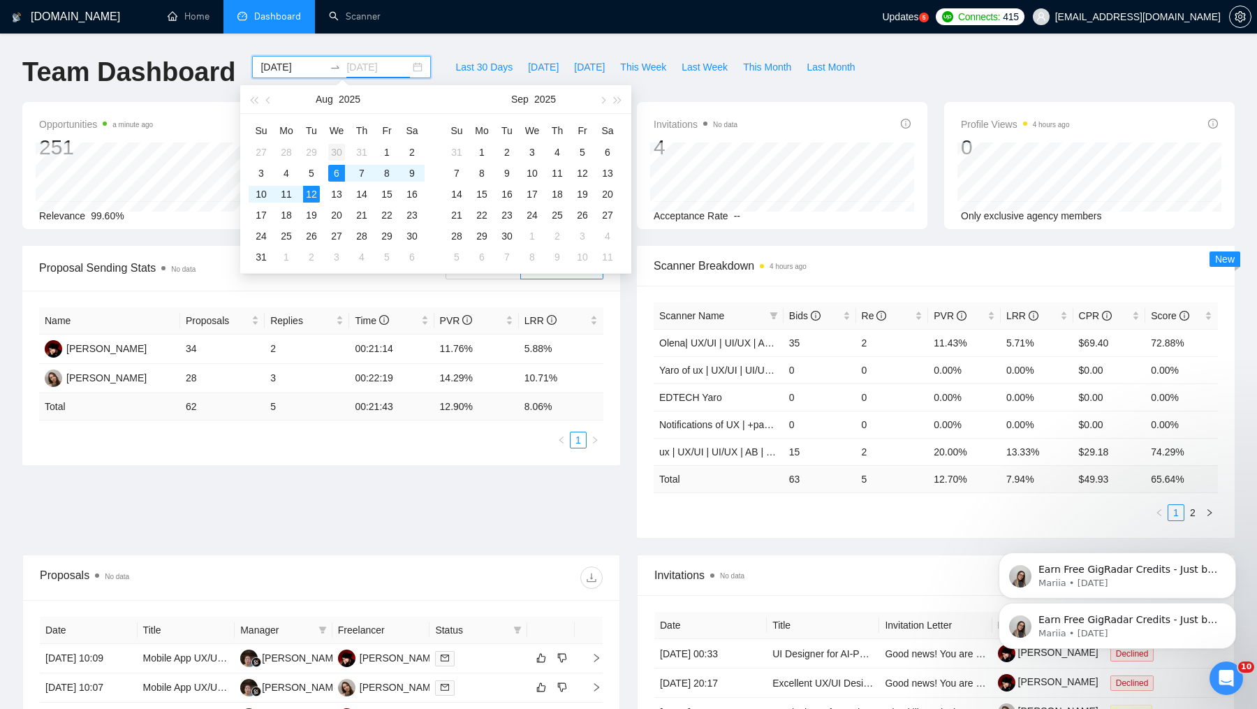
type input "[DATE]"
click at [331, 150] on div "30" at bounding box center [336, 152] width 17 height 17
click at [334, 169] on table "Su Mo Tu We Th Fr Sa 27 28 29 30 31 1 2 3 4 5 6 7 8 9 10 11 12 13 14 15 16 17 1…" at bounding box center [337, 193] width 176 height 148
type input "[DATE]"
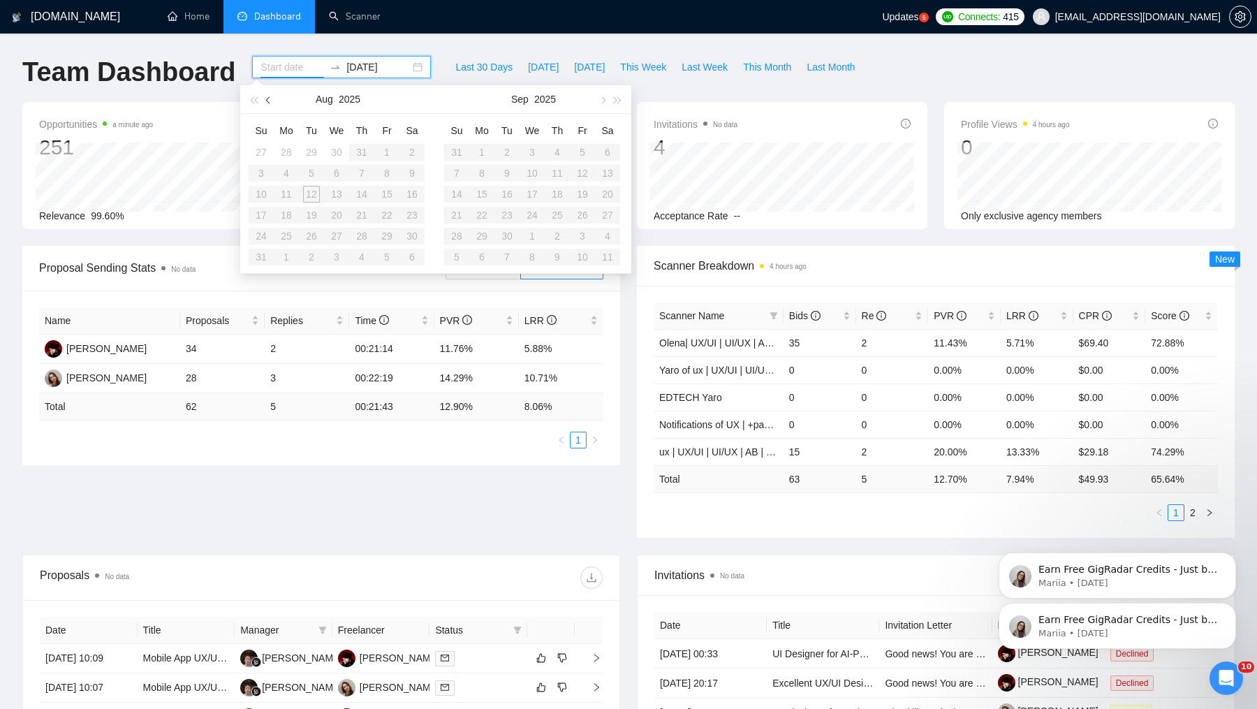
click at [271, 98] on span "button" at bounding box center [269, 99] width 7 height 7
click at [337, 156] on div "2" at bounding box center [336, 152] width 17 height 17
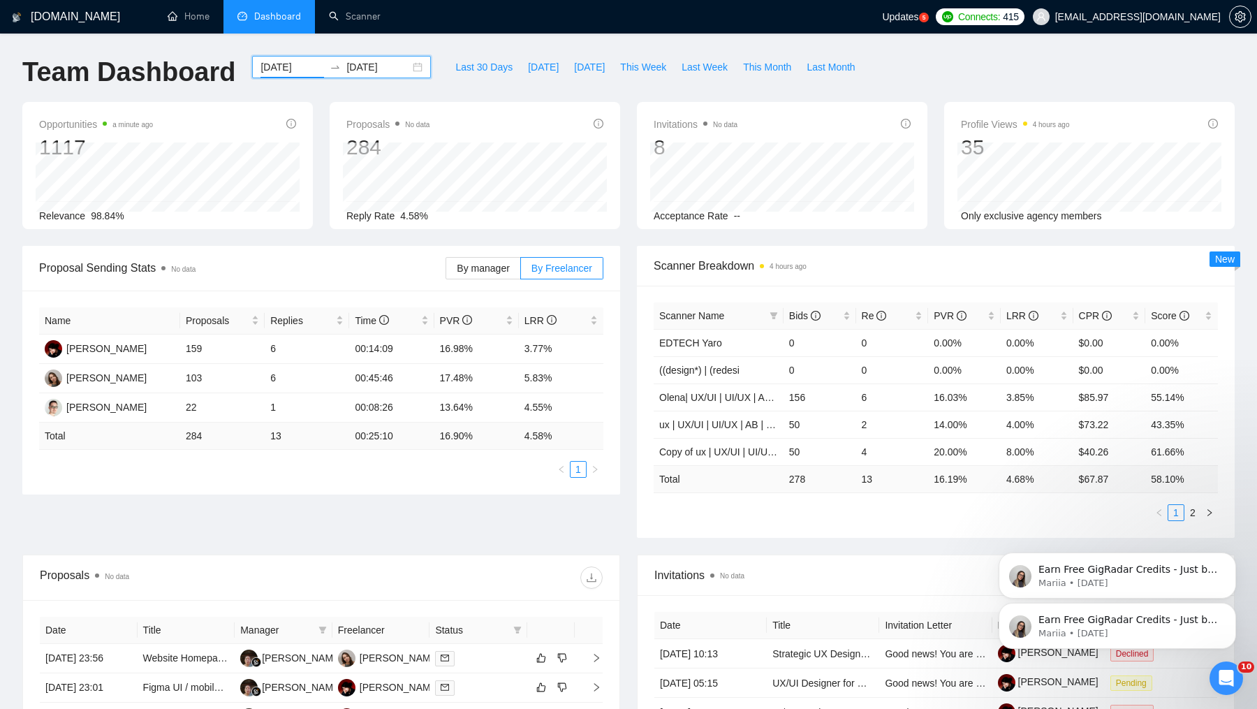
click at [404, 65] on div "[DATE] [DATE]" at bounding box center [341, 67] width 179 height 22
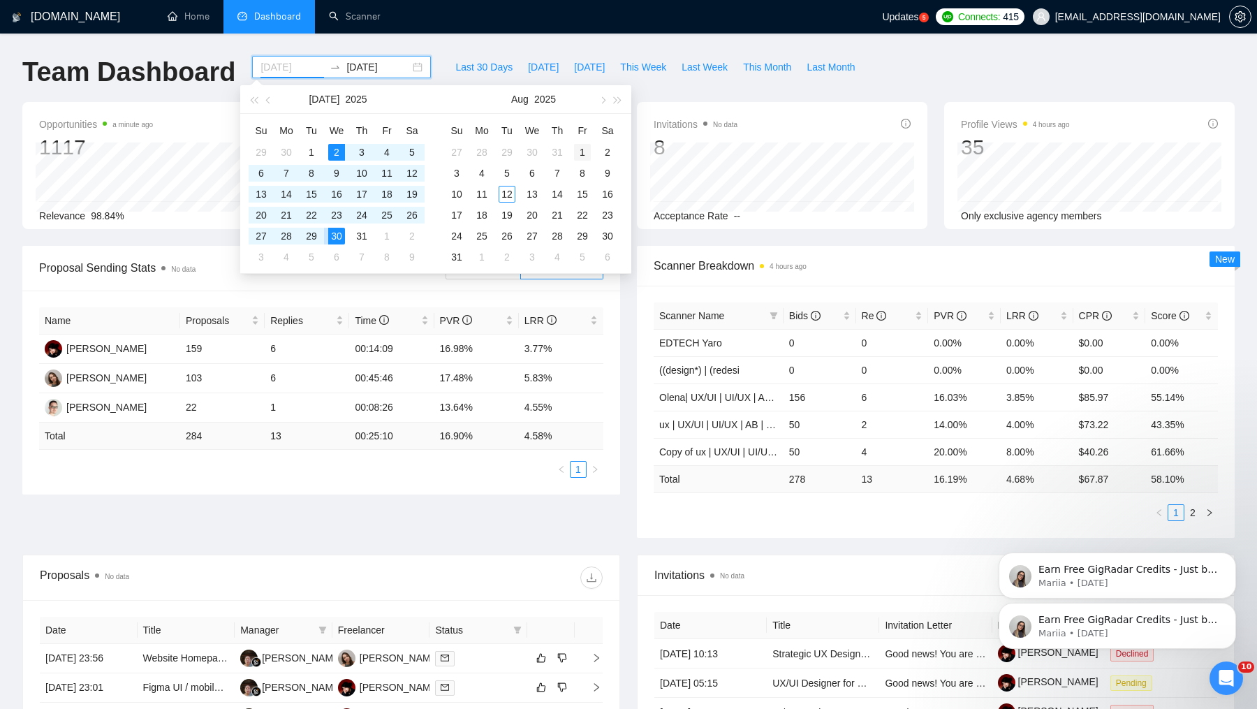
type input "[DATE]"
click at [587, 147] on div "1" at bounding box center [582, 152] width 17 height 17
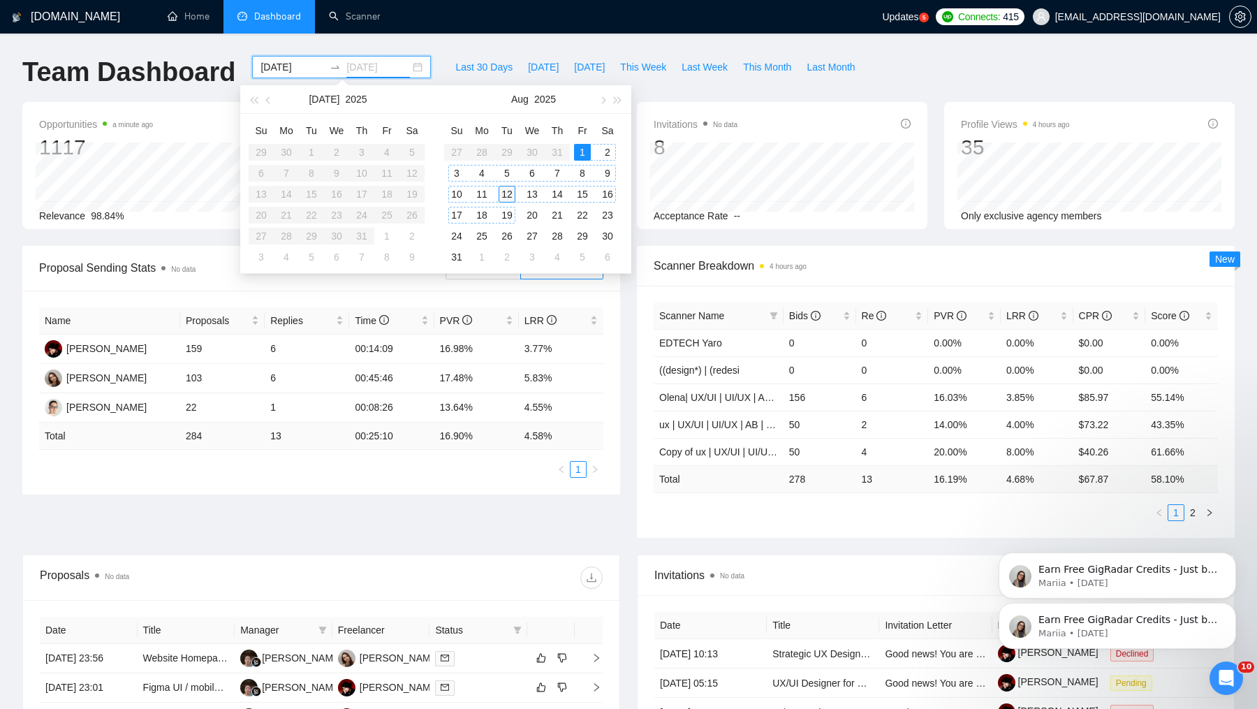
type input "[DATE]"
click at [510, 189] on div "12" at bounding box center [507, 194] width 17 height 17
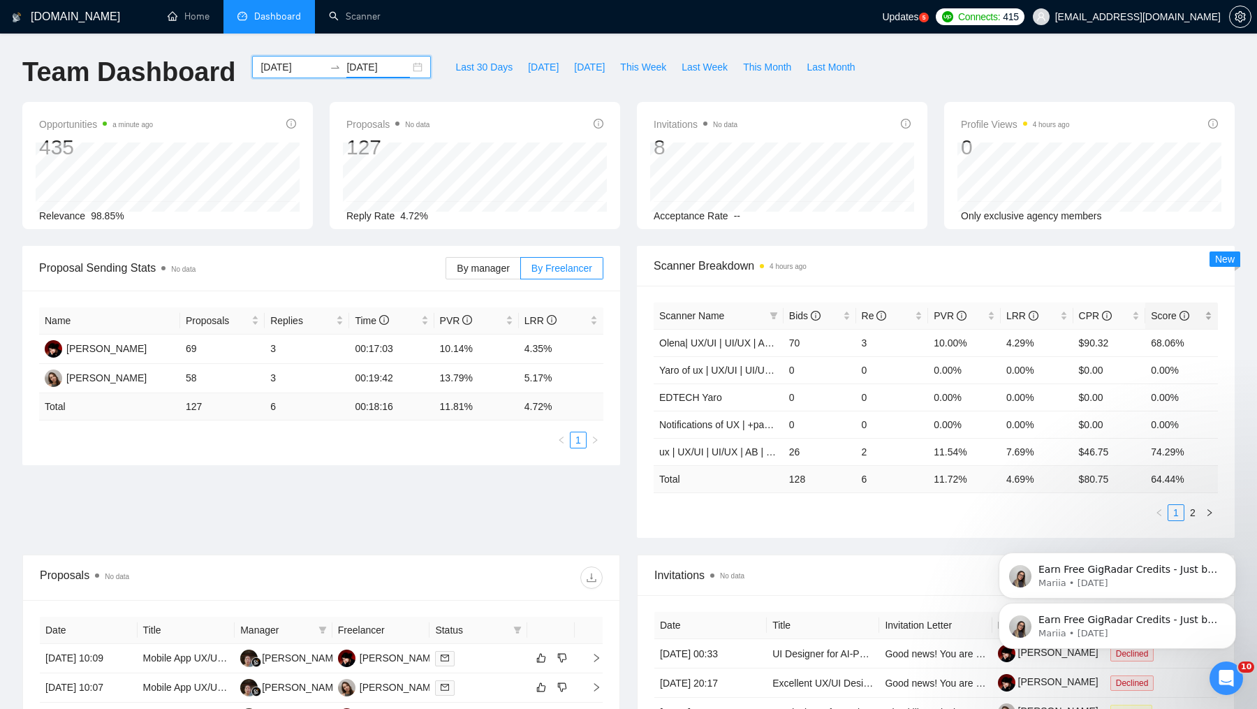
click at [1182, 308] on span "Score" at bounding box center [1176, 315] width 51 height 15
